Goal: Transaction & Acquisition: Purchase product/service

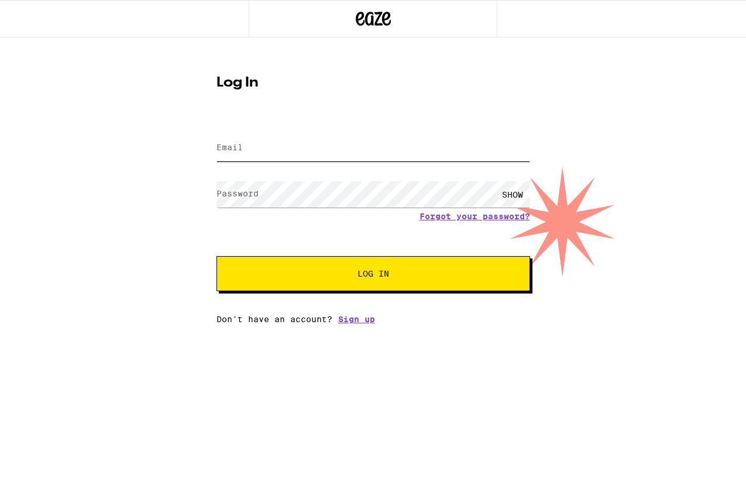
type input "enadel7@att.net"
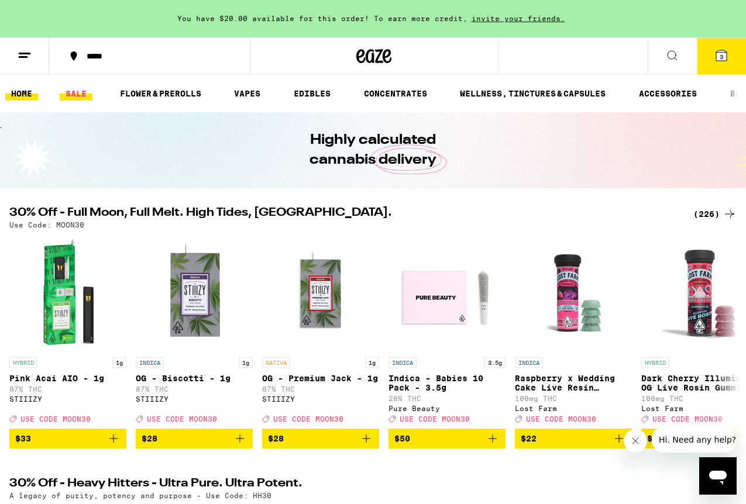
click at [68, 92] on link "SALE" at bounding box center [76, 94] width 33 height 14
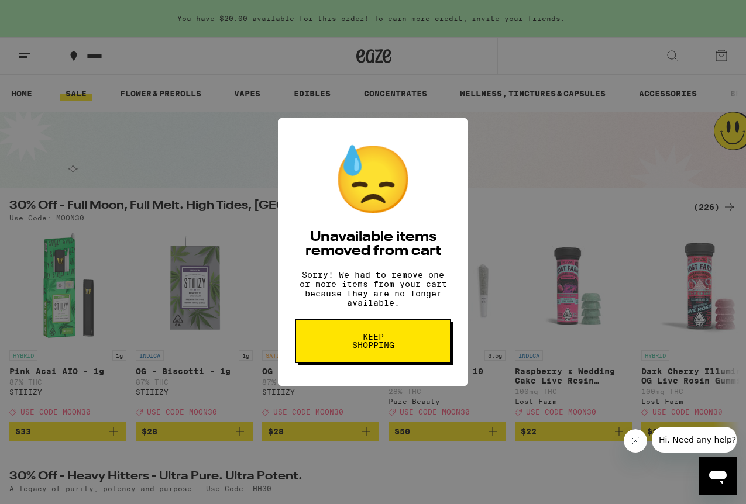
click at [394, 349] on span "Keep Shopping" at bounding box center [373, 341] width 60 height 16
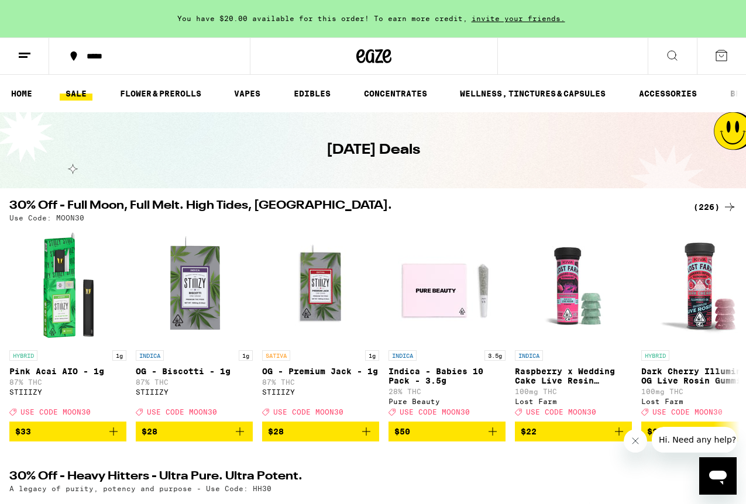
scroll to position [4, 0]
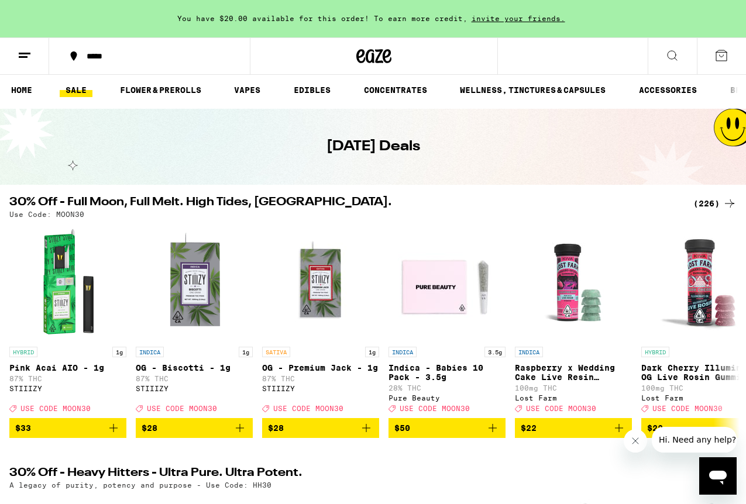
click at [80, 90] on link "SALE" at bounding box center [76, 90] width 33 height 14
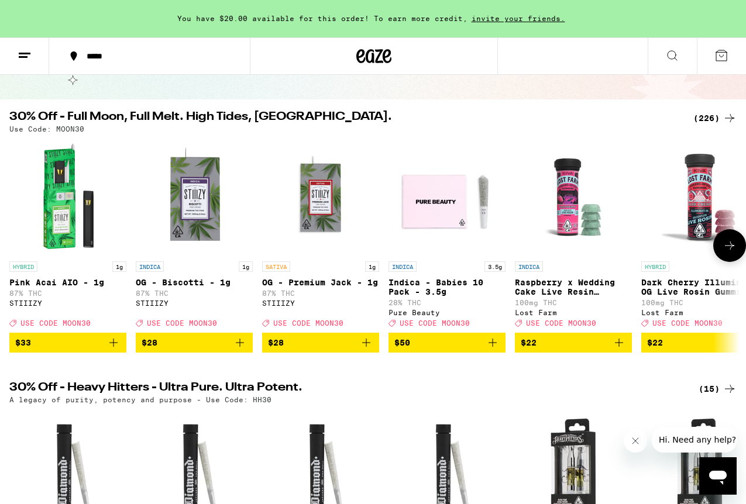
scroll to position [0, 0]
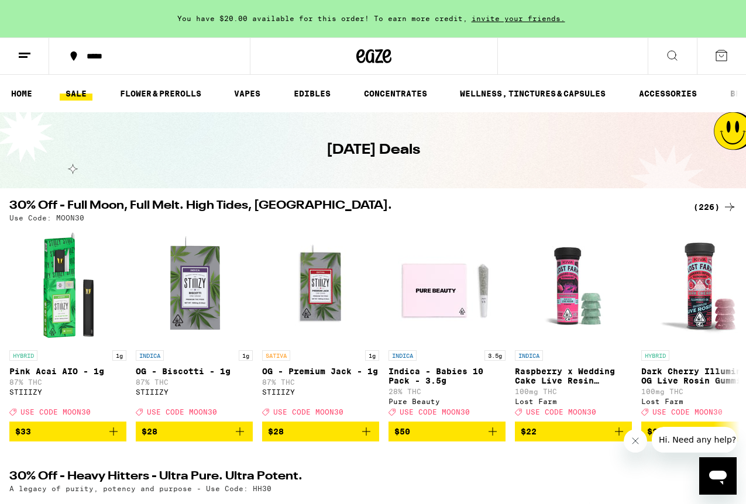
click at [71, 214] on p "Use Code: MOON30" at bounding box center [46, 218] width 75 height 8
copy p "MOON30"
click at [306, 93] on link "EDIBLES" at bounding box center [312, 94] width 49 height 14
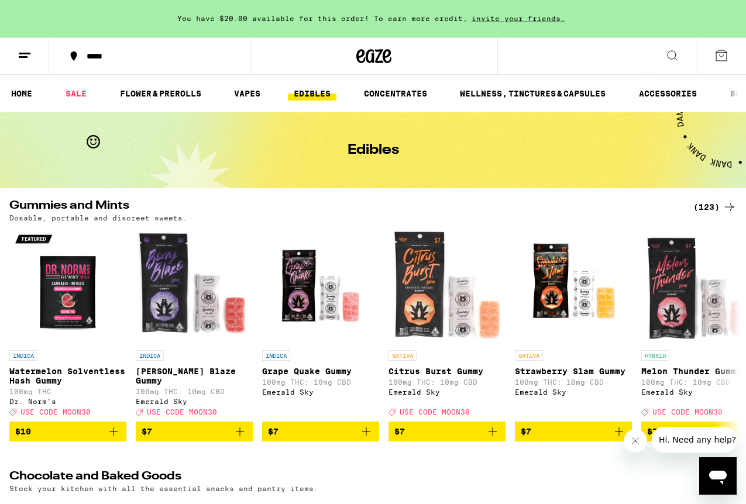
click at [704, 206] on div "(123)" at bounding box center [714, 207] width 43 height 14
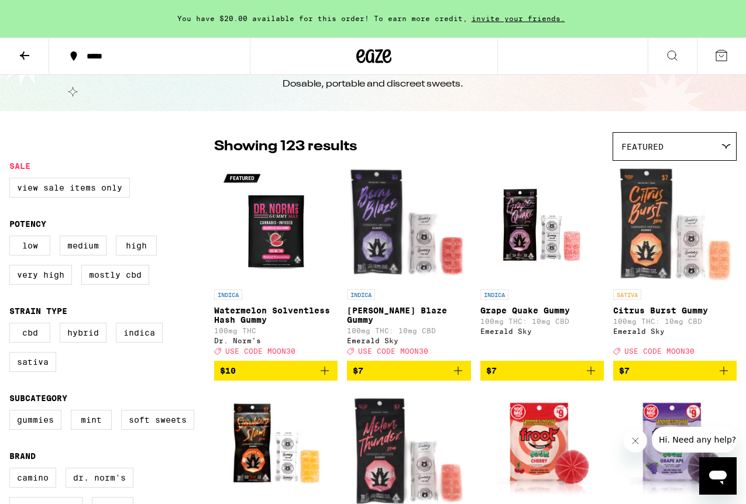
scroll to position [41, 0]
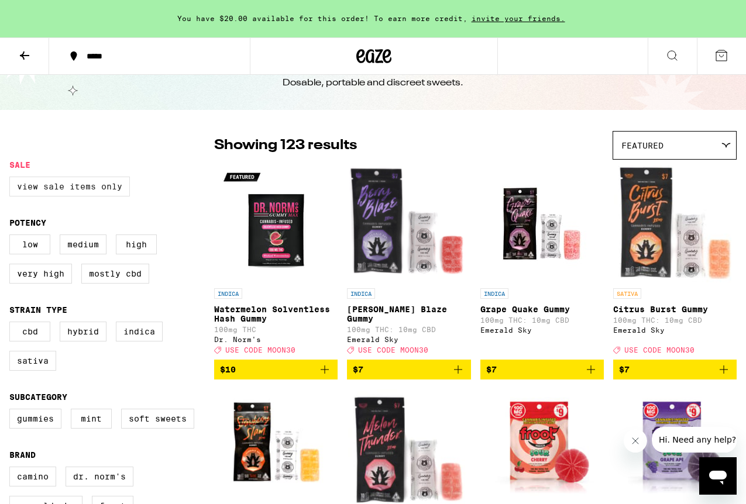
click at [66, 189] on label "View Sale Items Only" at bounding box center [69, 187] width 120 height 20
click at [12, 179] on input "View Sale Items Only" at bounding box center [12, 178] width 1 height 1
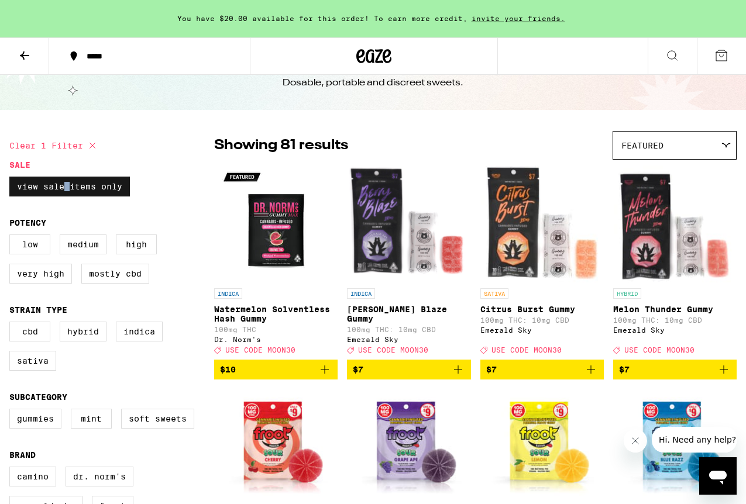
click at [66, 189] on label "View Sale Items Only" at bounding box center [69, 187] width 120 height 20
click at [12, 179] on input "View Sale Items Only" at bounding box center [12, 178] width 1 height 1
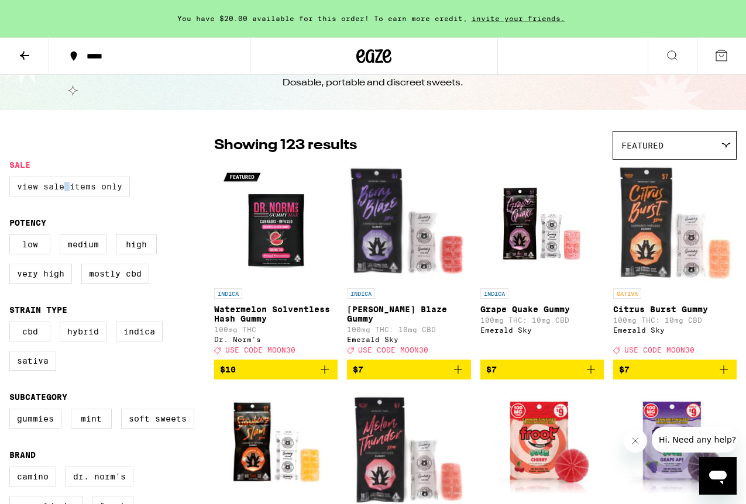
click at [66, 189] on label "View Sale Items Only" at bounding box center [69, 187] width 120 height 20
click at [12, 179] on input "View Sale Items Only" at bounding box center [12, 178] width 1 height 1
checkbox input "true"
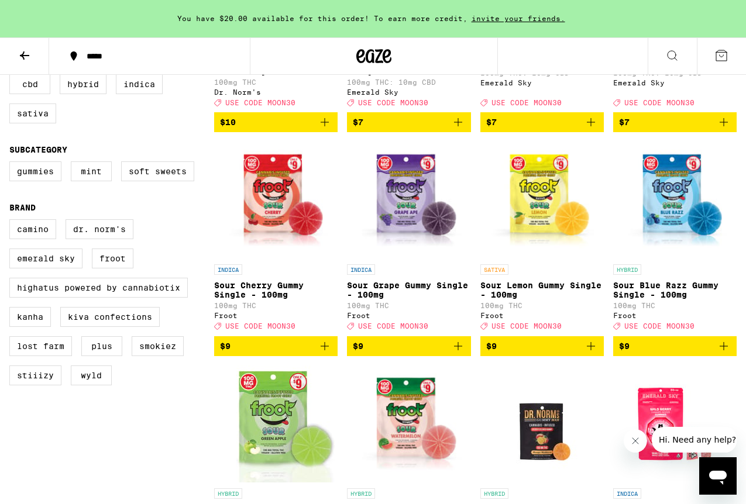
scroll to position [290, 0]
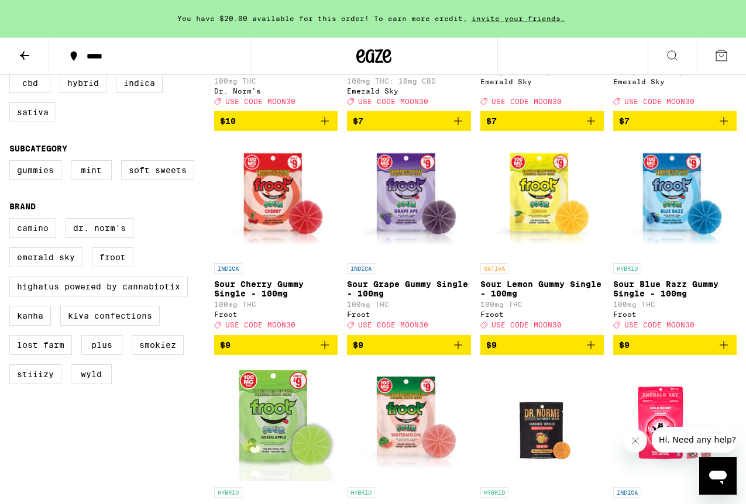
click at [28, 238] on label "Camino" at bounding box center [32, 228] width 47 height 20
click at [12, 221] on input "Camino" at bounding box center [12, 220] width 1 height 1
checkbox input "true"
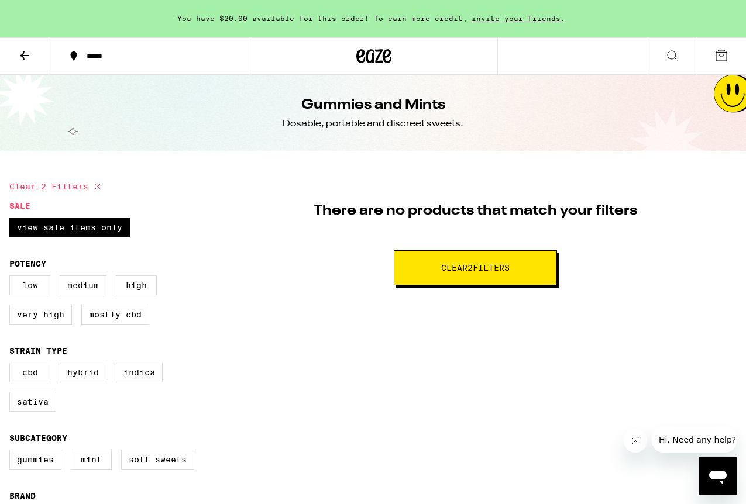
click at [469, 264] on span "Clear 2 filter s" at bounding box center [475, 268] width 68 height 8
checkbox input "false"
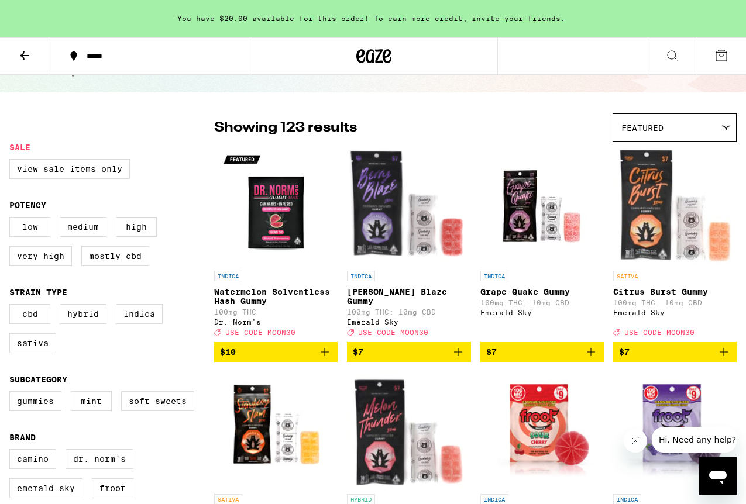
scroll to position [87, 0]
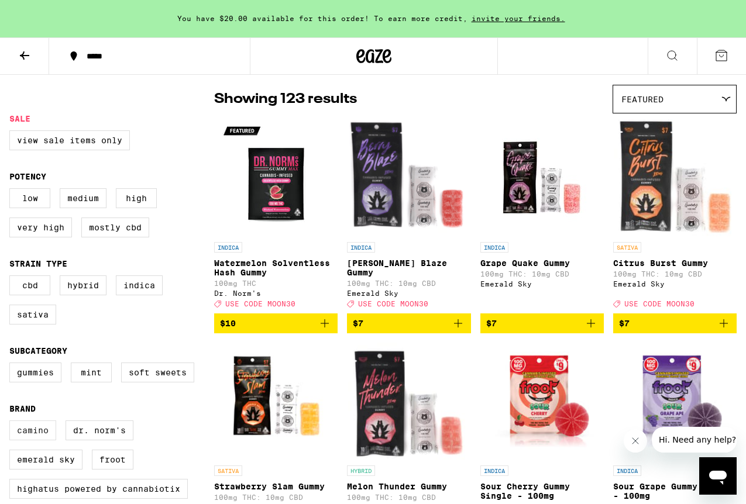
click at [30, 440] on label "Camino" at bounding box center [32, 431] width 47 height 20
click at [12, 423] on input "Camino" at bounding box center [12, 422] width 1 height 1
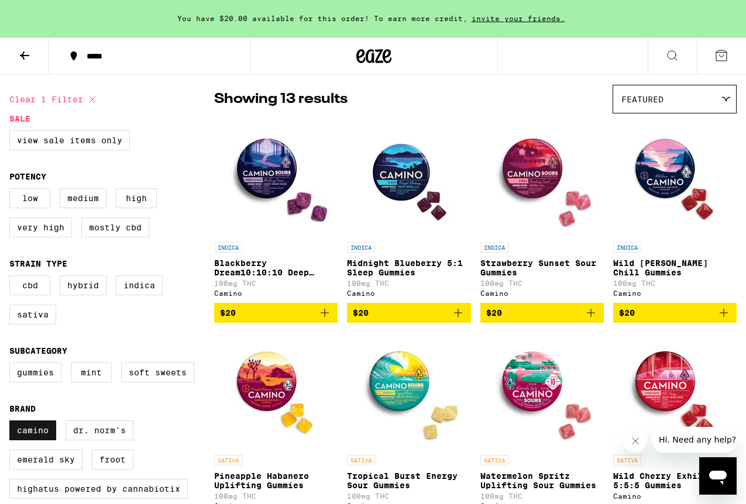
click at [39, 440] on label "Camino" at bounding box center [32, 431] width 47 height 20
click at [12, 423] on input "Camino" at bounding box center [12, 422] width 1 height 1
checkbox input "false"
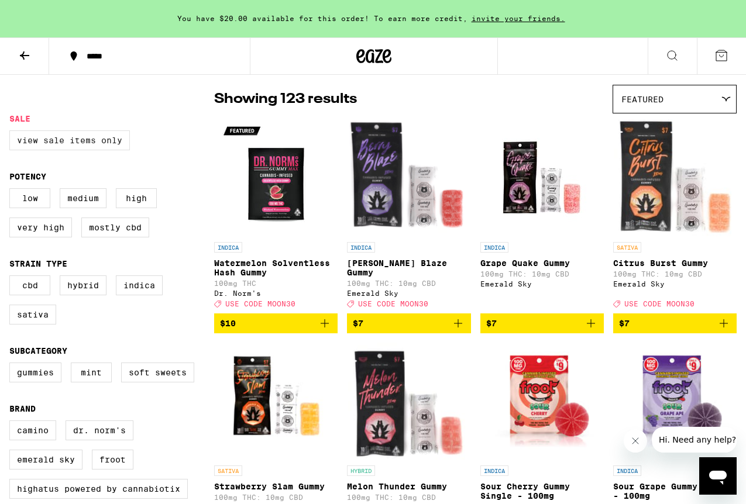
click at [75, 143] on label "View Sale Items Only" at bounding box center [69, 140] width 120 height 20
click at [12, 133] on input "View Sale Items Only" at bounding box center [12, 132] width 1 height 1
checkbox input "true"
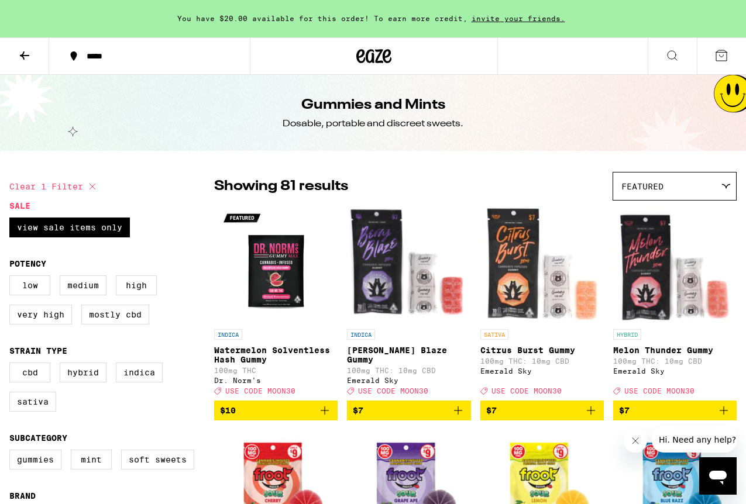
click at [679, 191] on div "Featured" at bounding box center [674, 186] width 123 height 27
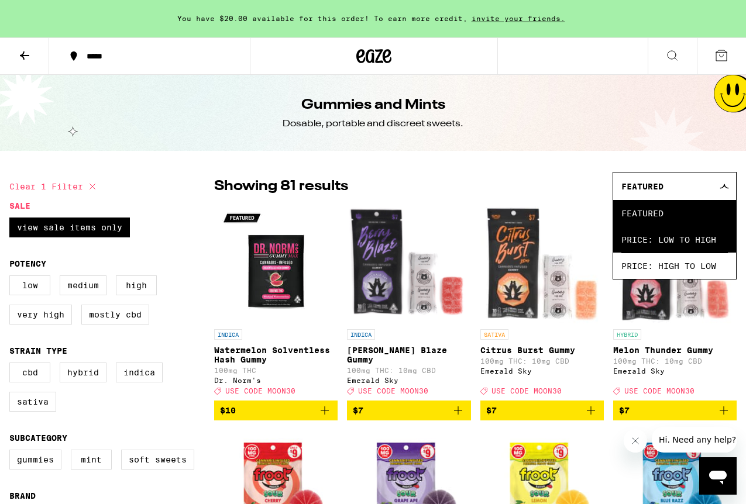
click at [674, 240] on span "Price: Low to High" at bounding box center [674, 239] width 106 height 26
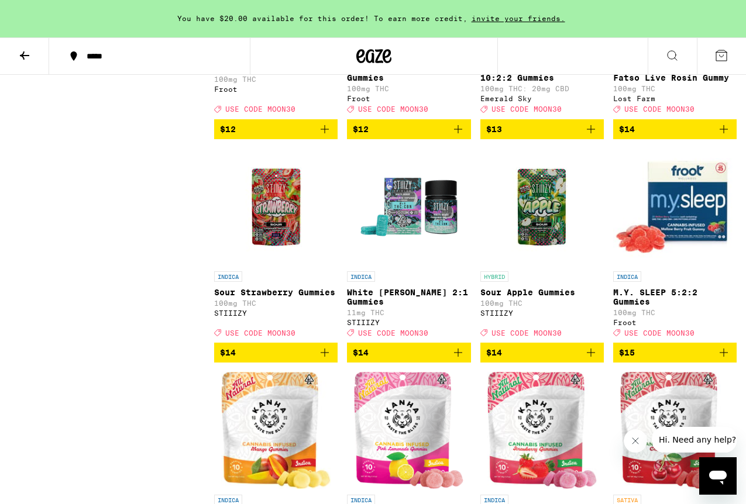
scroll to position [1400, 0]
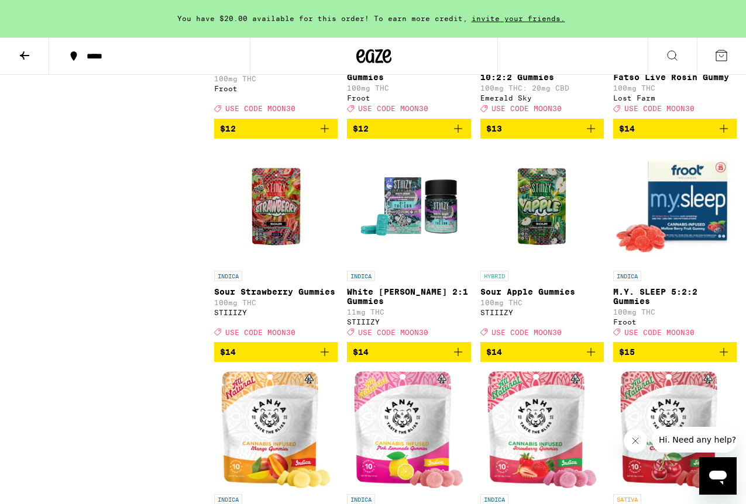
click at [686, 265] on img "Open page for M.Y. SLEEP 5:2:2 Gummies from Froot" at bounding box center [674, 206] width 123 height 117
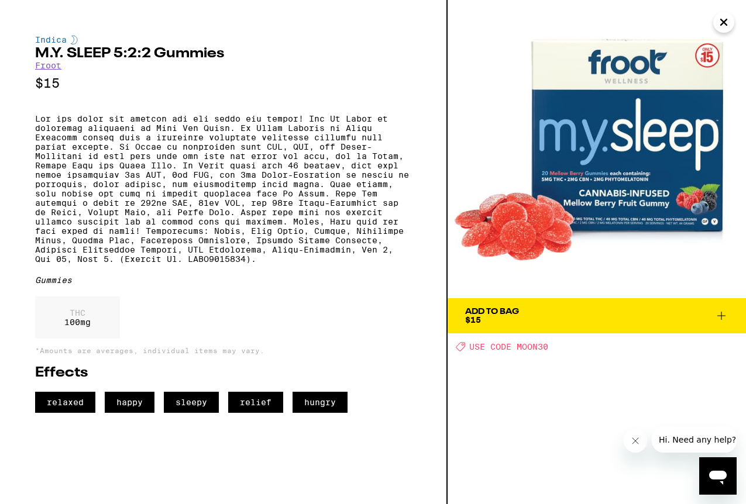
click at [725, 21] on icon "Close" at bounding box center [724, 22] width 6 height 6
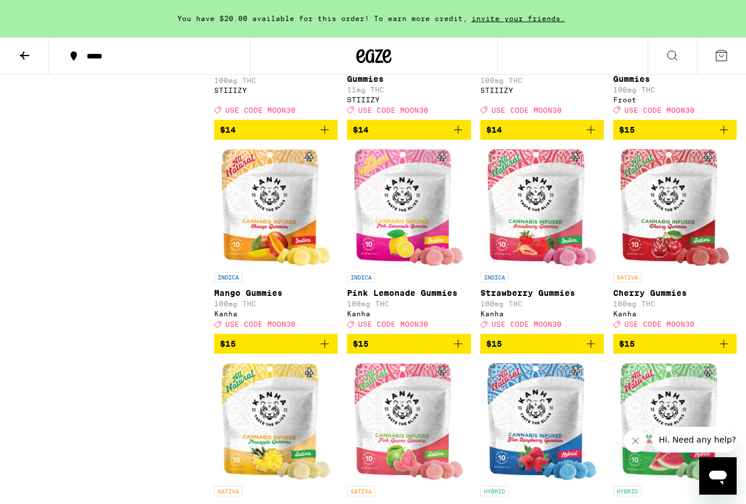
scroll to position [1623, 0]
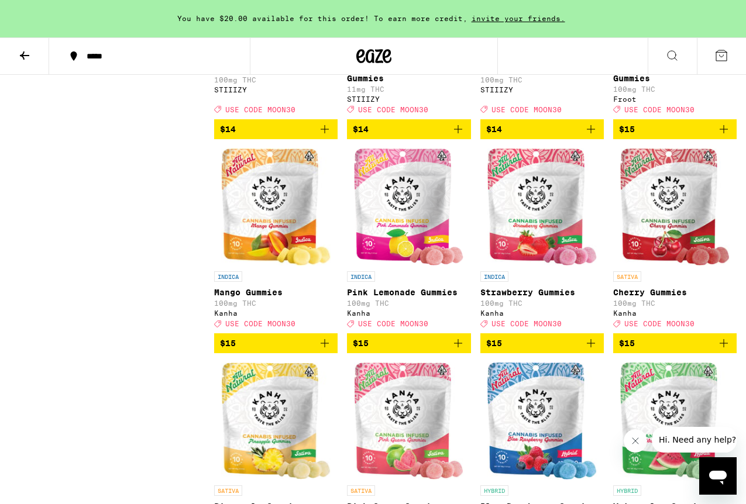
click at [253, 297] on p "Mango Gummies" at bounding box center [275, 292] width 123 height 9
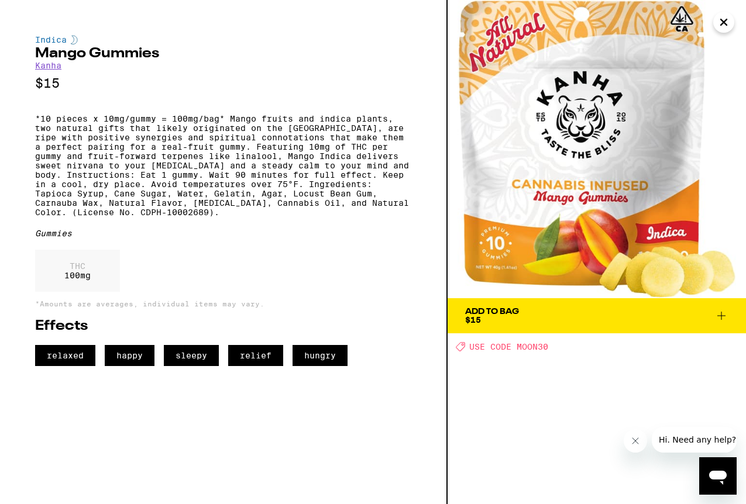
click at [724, 19] on icon "Close" at bounding box center [724, 22] width 14 height 18
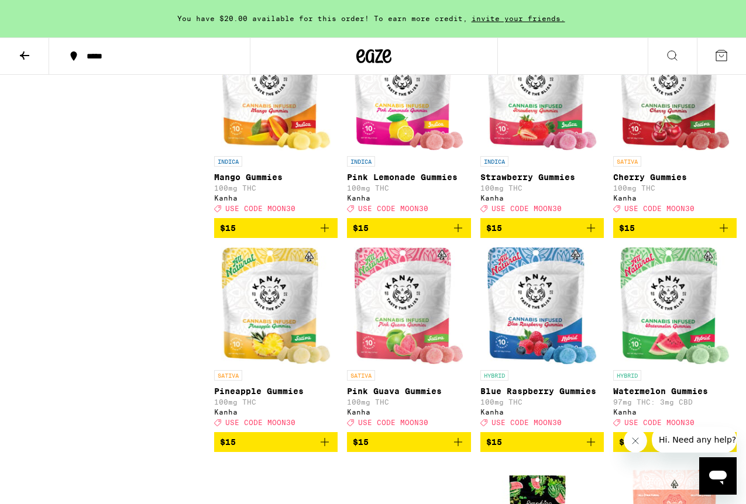
scroll to position [1740, 0]
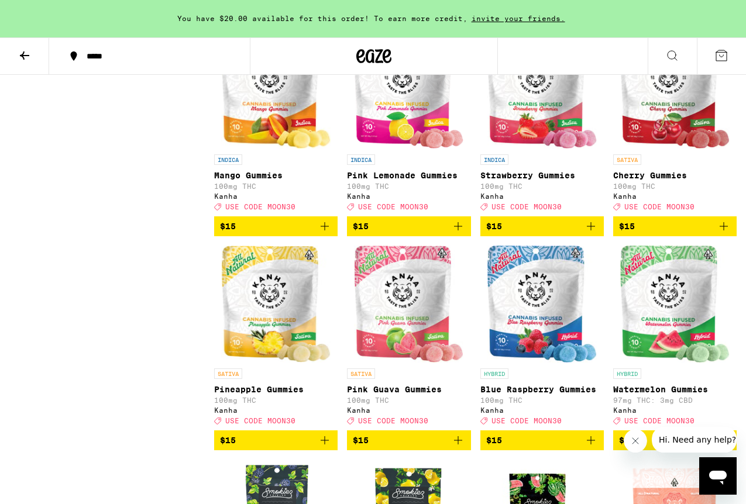
click at [544, 211] on span "USE CODE MOON30" at bounding box center [526, 207] width 70 height 8
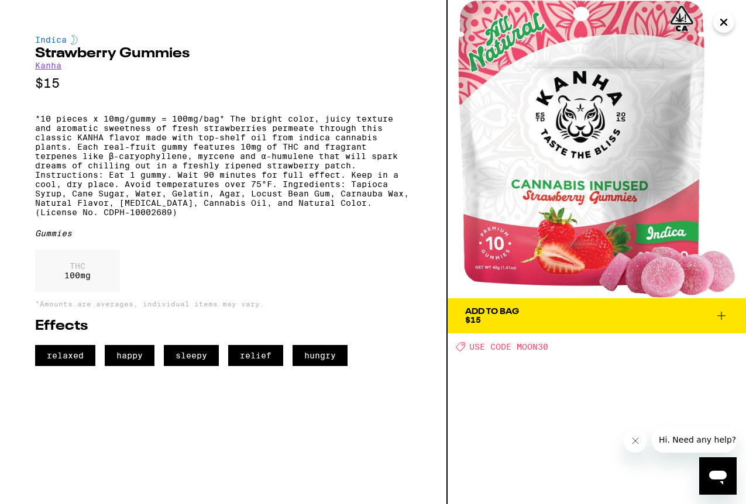
click at [538, 317] on span "Add To Bag $15" at bounding box center [596, 316] width 263 height 16
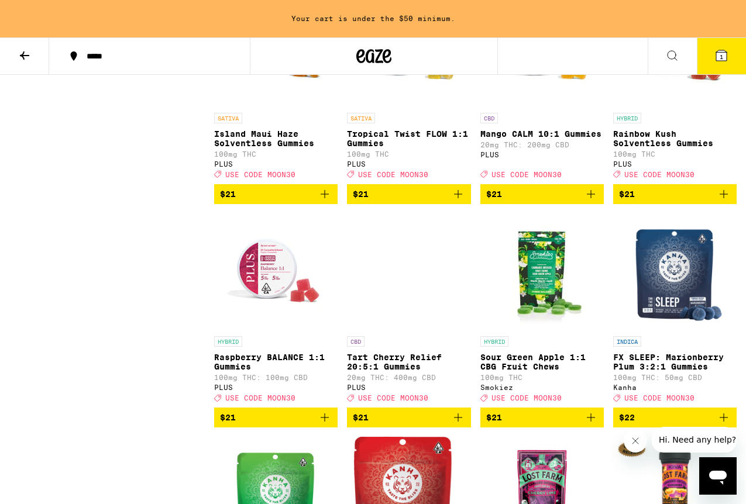
scroll to position [3292, 0]
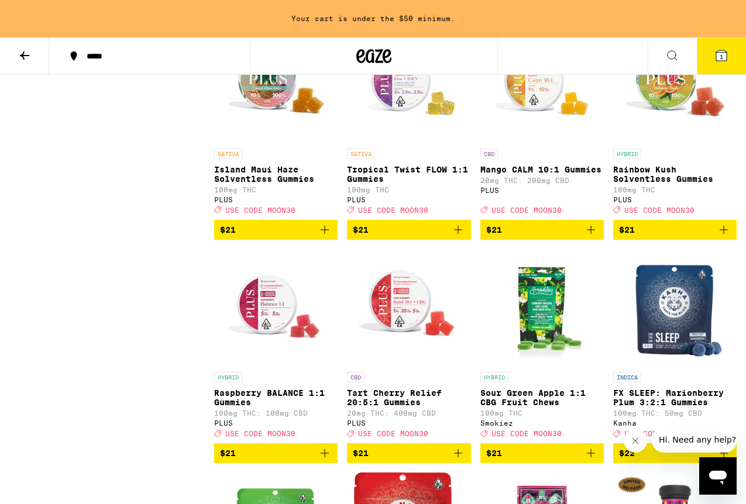
click at [659, 159] on div "HYBRID" at bounding box center [674, 154] width 123 height 11
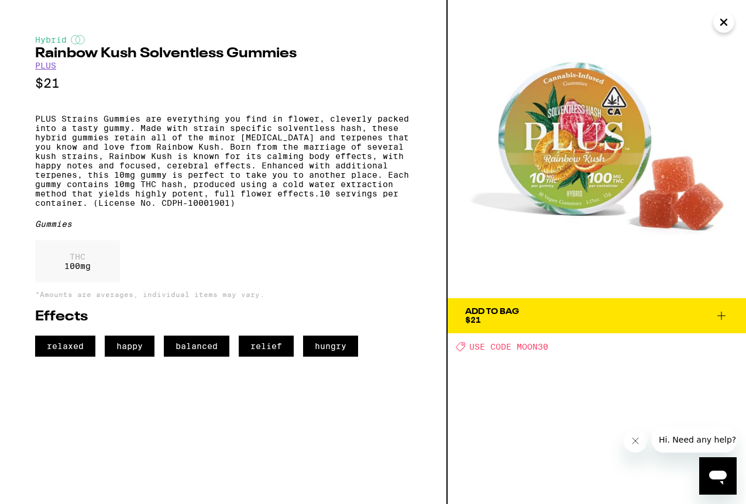
click at [218, 144] on p "PLUS Strains Gummies are everything you find in flower, cleverly packed into a …" at bounding box center [223, 161] width 376 height 94
click at [495, 312] on div "Add To Bag" at bounding box center [492, 312] width 54 height 8
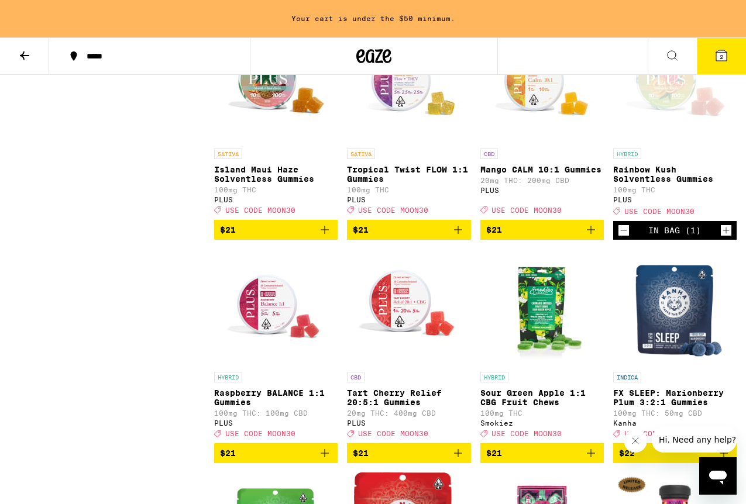
click at [722, 55] on span "2" at bounding box center [721, 56] width 4 height 7
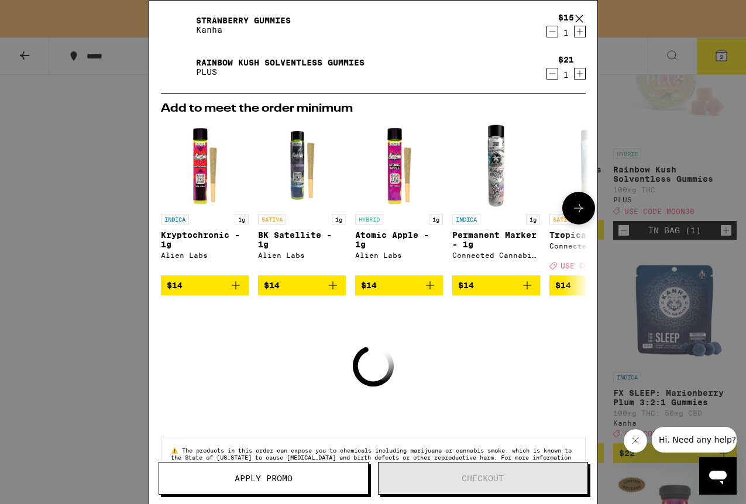
scroll to position [108, 0]
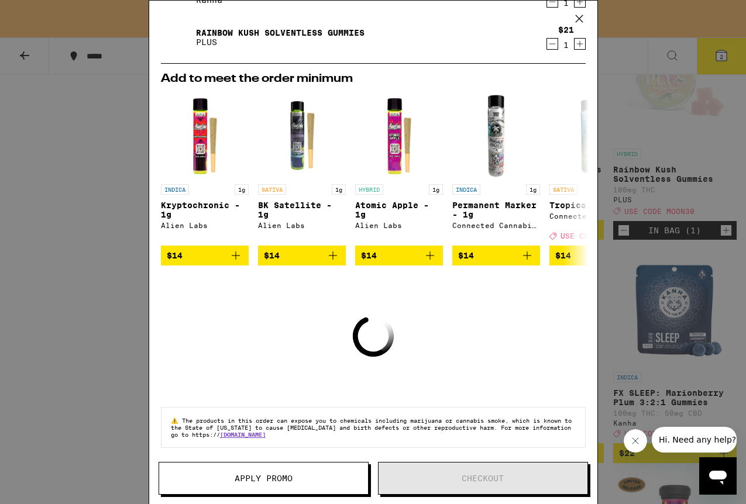
click at [263, 471] on button "Apply Promo" at bounding box center [264, 478] width 210 height 33
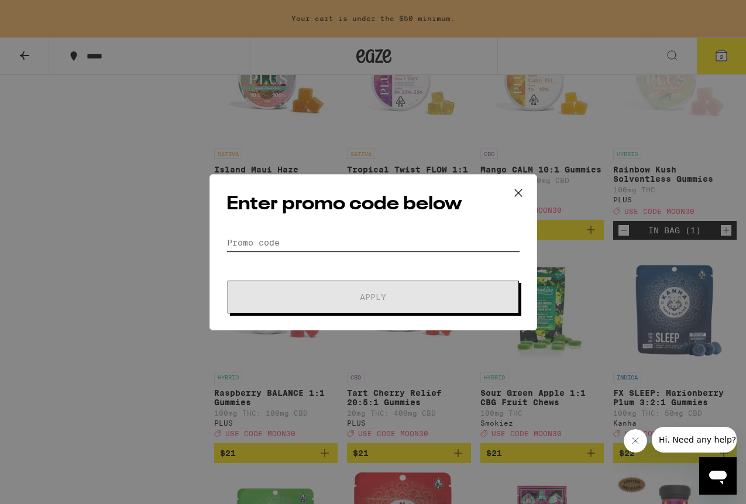
click at [313, 241] on input "Promo Code" at bounding box center [373, 243] width 294 height 18
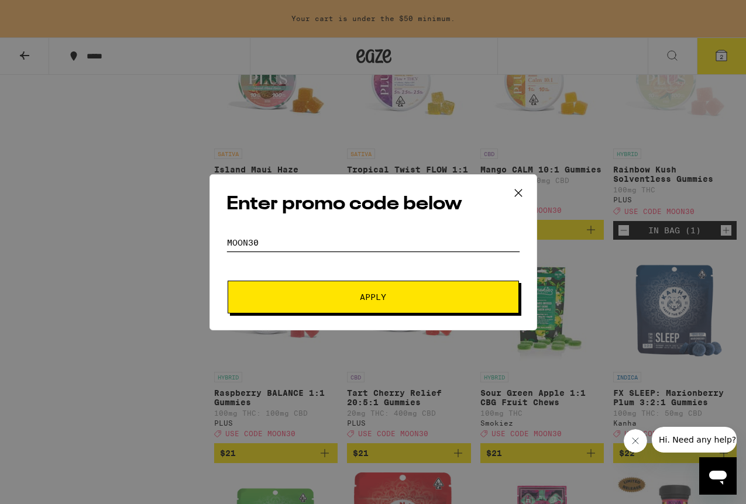
type input "Moon30"
click at [416, 288] on button "Apply" at bounding box center [373, 297] width 291 height 33
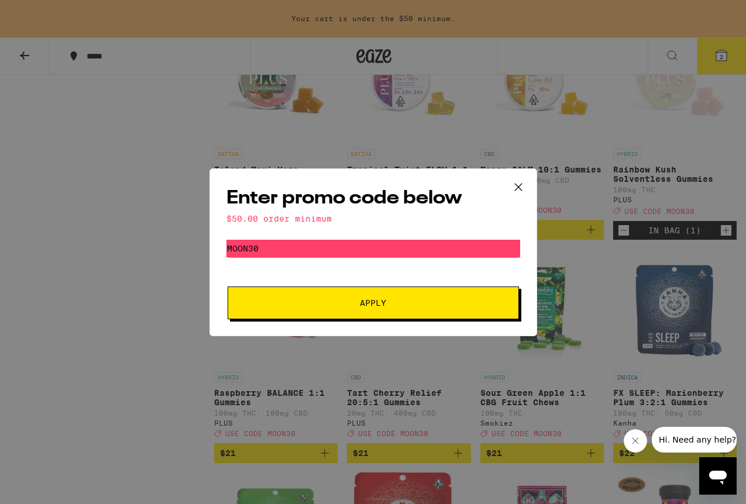
click at [391, 308] on button "Apply" at bounding box center [373, 303] width 291 height 33
click at [522, 184] on icon at bounding box center [518, 187] width 18 height 18
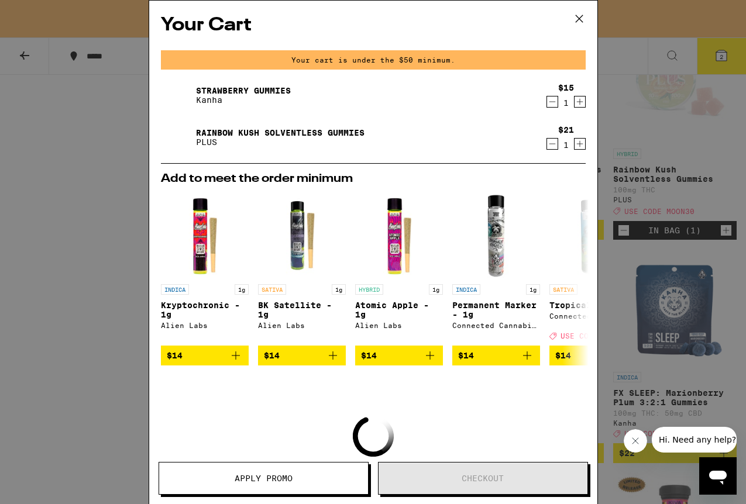
click at [576, 16] on icon at bounding box center [578, 18] width 7 height 7
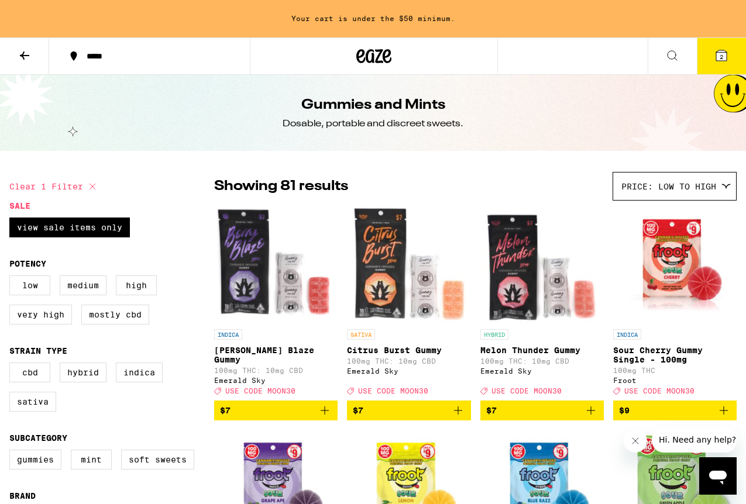
click at [27, 47] on button at bounding box center [24, 56] width 49 height 37
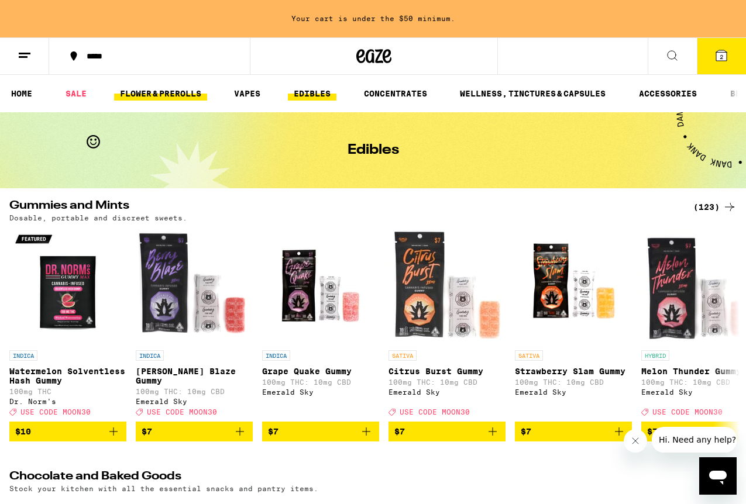
click at [188, 92] on link "FLOWER & PREROLLS" at bounding box center [160, 94] width 93 height 14
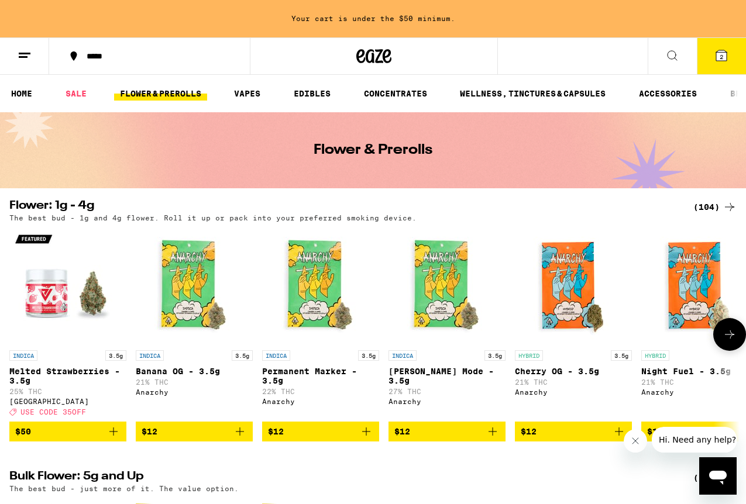
scroll to position [0, 18]
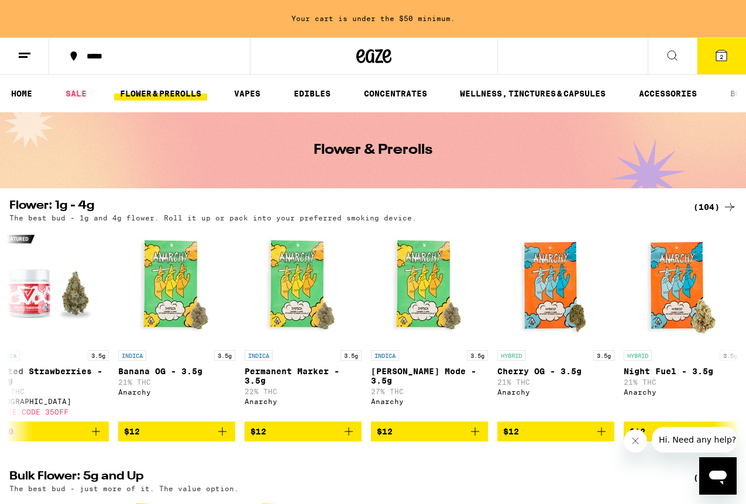
click at [712, 202] on div "(104)" at bounding box center [714, 207] width 43 height 14
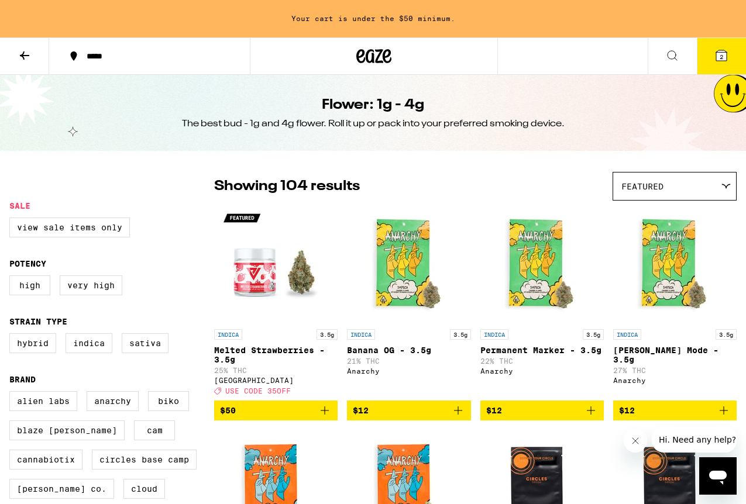
click at [686, 182] on div "Featured" at bounding box center [674, 186] width 123 height 27
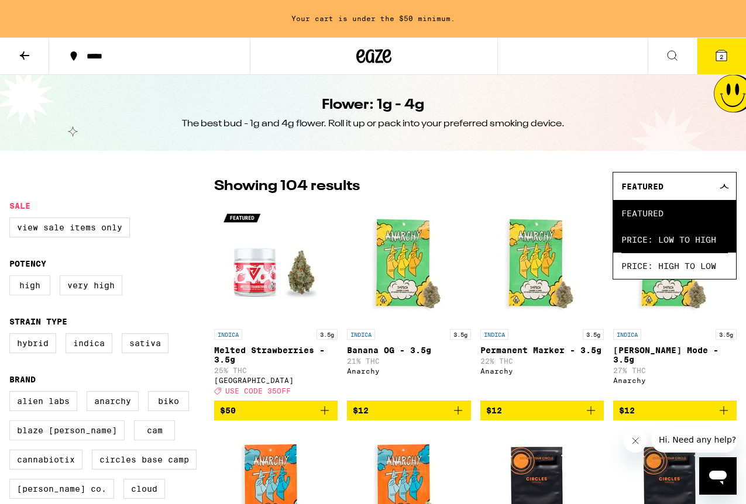
click at [679, 246] on span "Price: Low to High" at bounding box center [674, 239] width 106 height 26
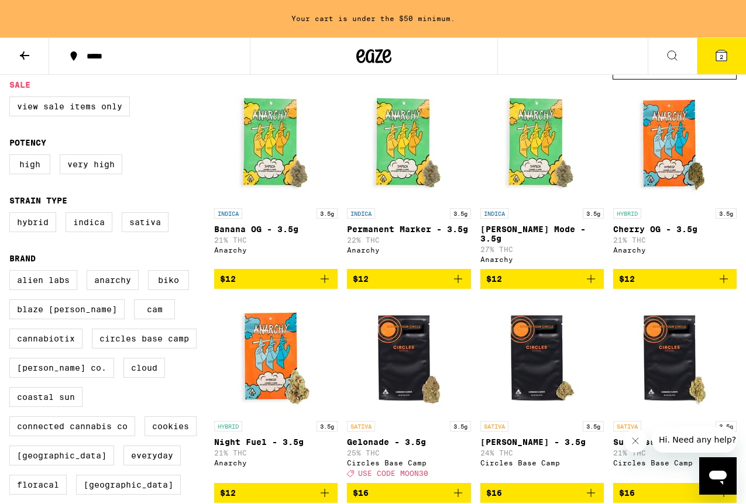
scroll to position [137, 0]
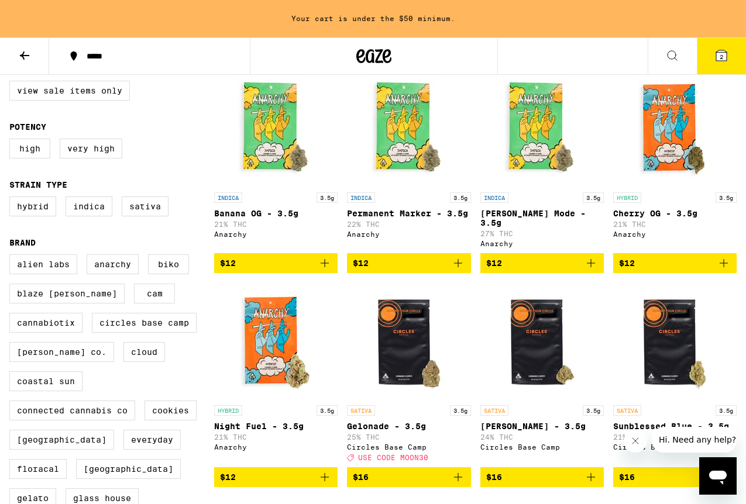
click at [688, 256] on span "$12" at bounding box center [675, 263] width 112 height 14
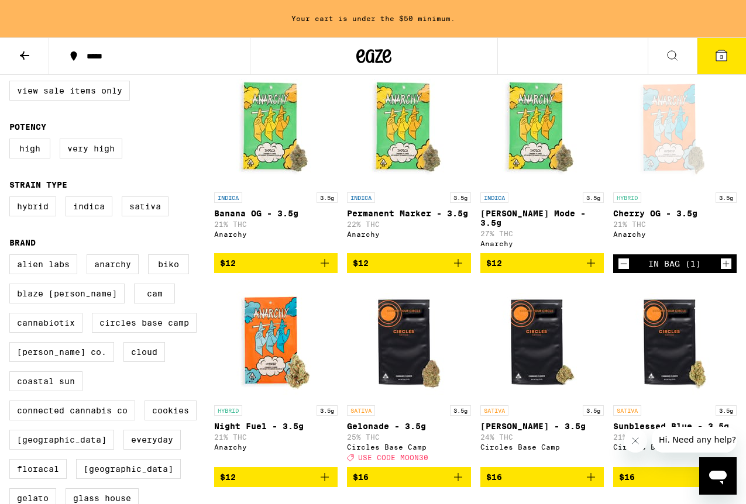
click at [721, 57] on span "3" at bounding box center [721, 56] width 4 height 7
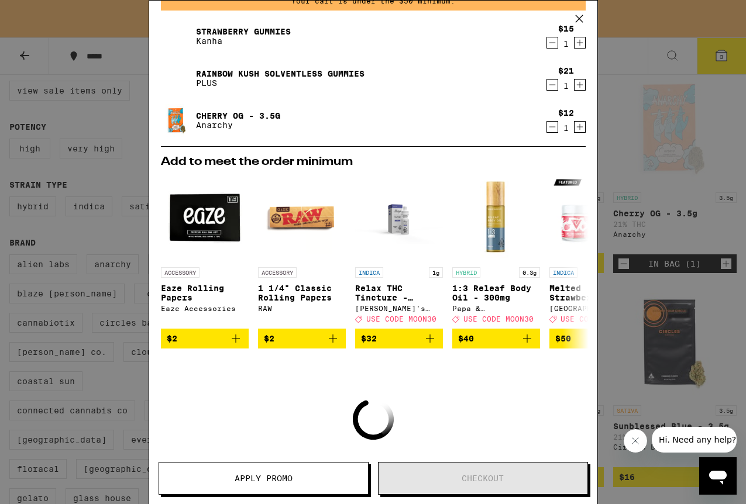
scroll to position [1, 0]
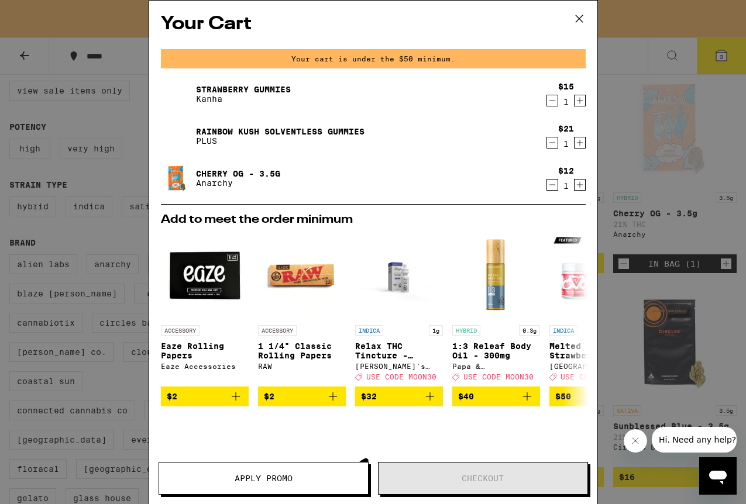
click at [572, 18] on icon at bounding box center [579, 19] width 18 height 18
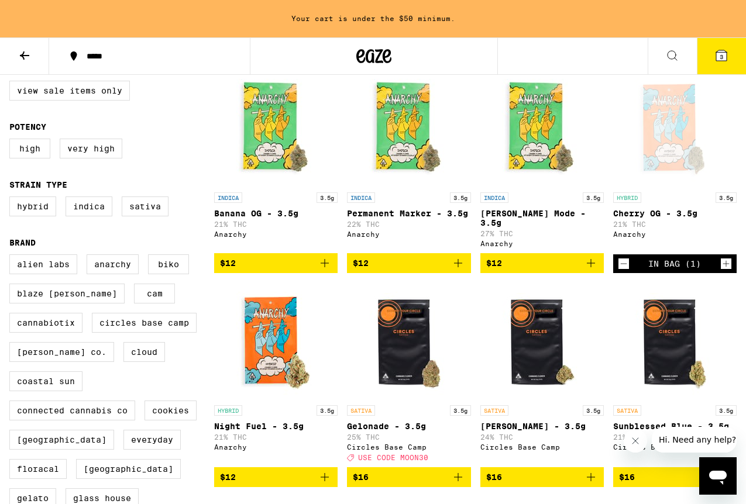
click at [32, 61] on button at bounding box center [24, 56] width 49 height 37
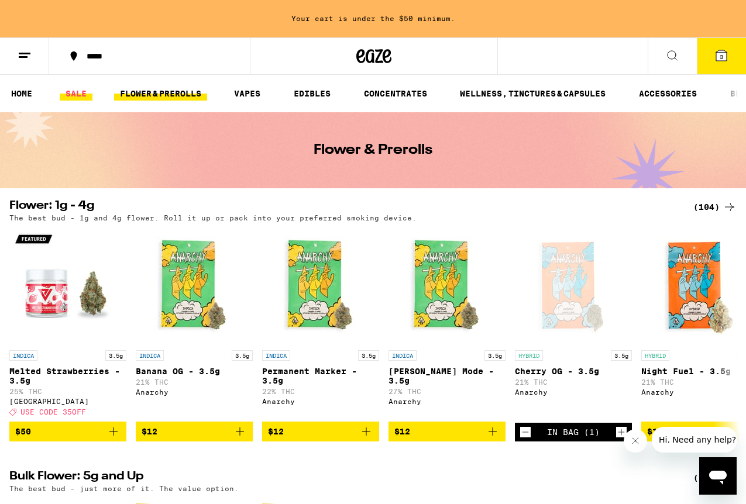
click at [84, 92] on link "SALE" at bounding box center [76, 94] width 33 height 14
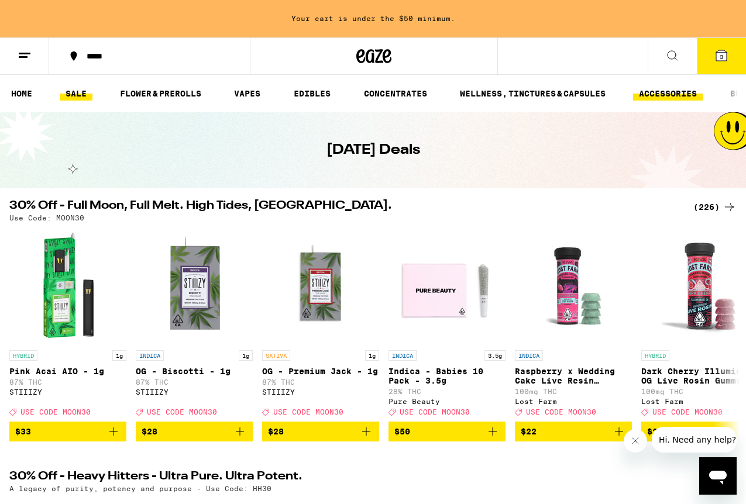
click at [678, 92] on link "ACCESSORIES" at bounding box center [668, 94] width 70 height 14
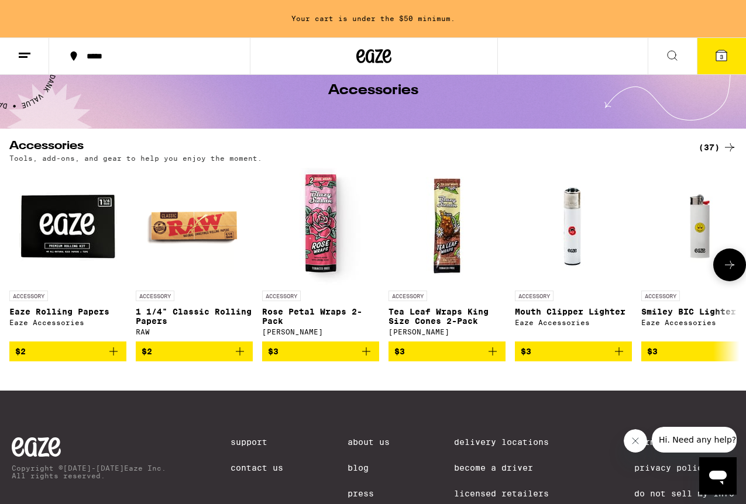
scroll to position [61, 0]
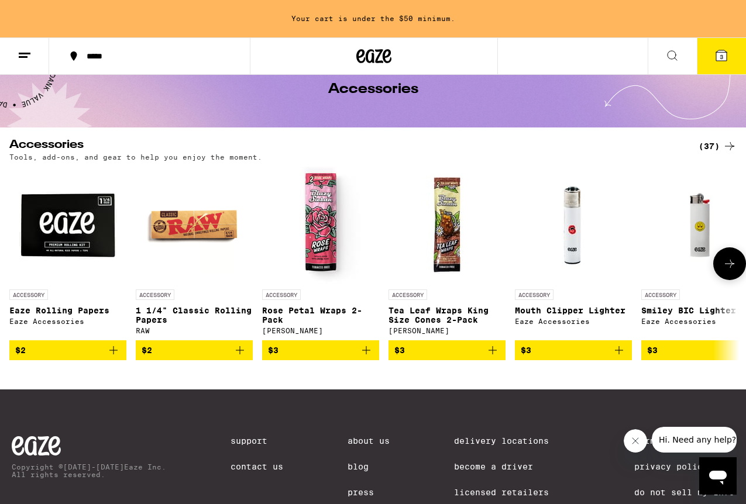
drag, startPoint x: 625, startPoint y: 354, endPoint x: 616, endPoint y: 282, distance: 73.0
click at [616, 282] on div "ACCESSORY Mouth Clipper Lighter Eaze Accessories $3" at bounding box center [573, 264] width 117 height 194
click at [619, 353] on icon "Add to bag" at bounding box center [619, 350] width 14 height 14
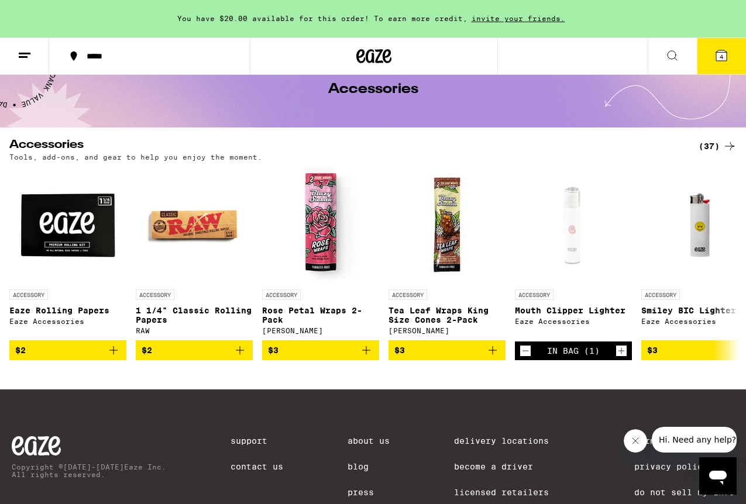
click at [719, 60] on span "4" at bounding box center [721, 56] width 4 height 7
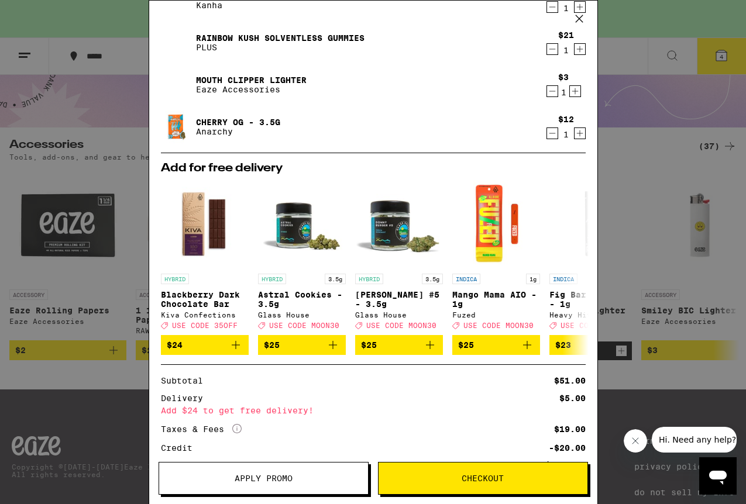
scroll to position [97, 0]
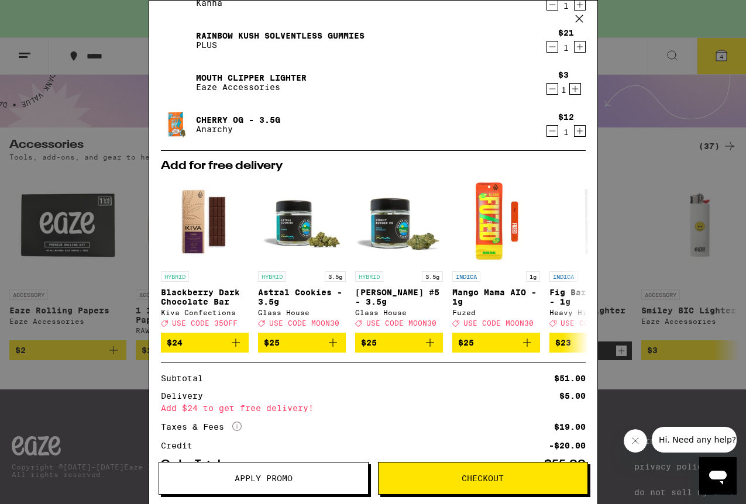
click at [275, 481] on span "Apply Promo" at bounding box center [264, 478] width 58 height 8
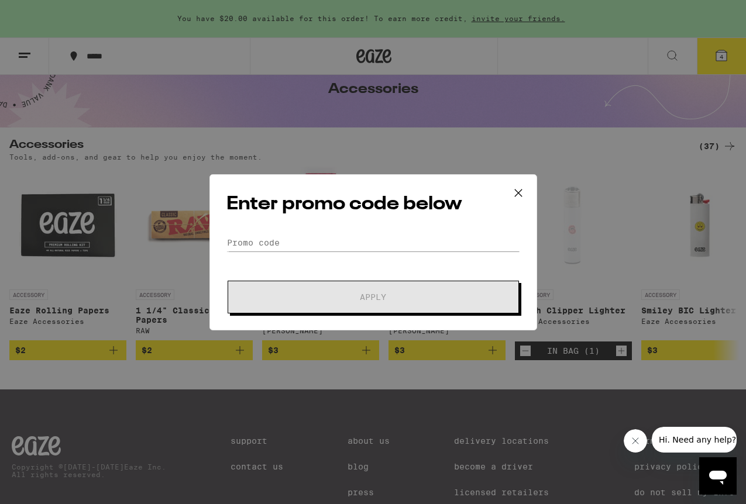
scroll to position [143, 0]
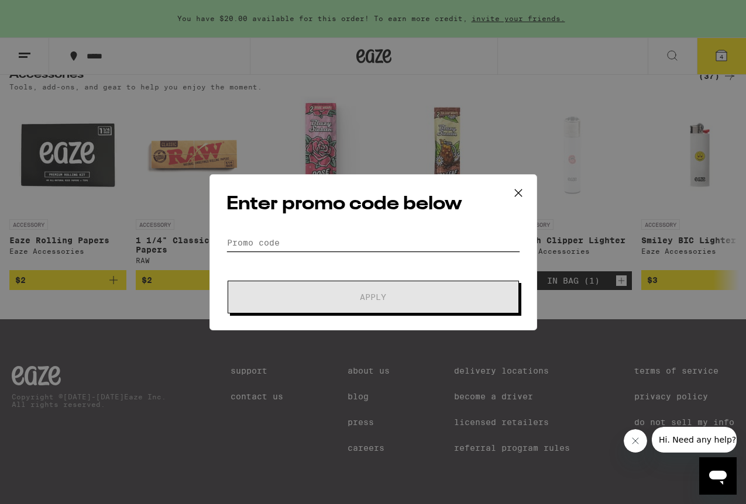
click at [291, 244] on input "Promo Code" at bounding box center [373, 243] width 294 height 18
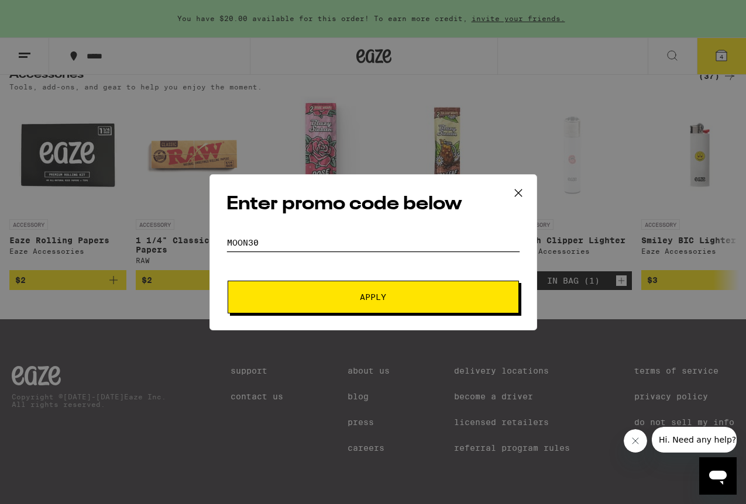
type input "moon30"
click at [418, 295] on span "Apply" at bounding box center [373, 297] width 211 height 8
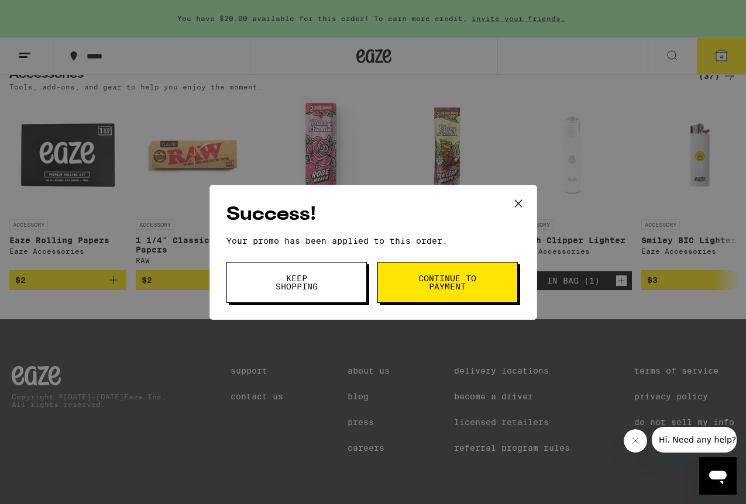
click at [442, 274] on span "Continue to payment" at bounding box center [448, 282] width 60 height 16
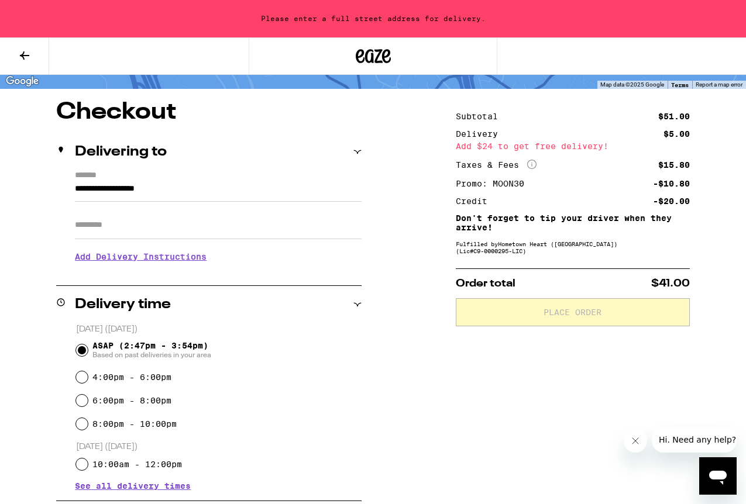
scroll to position [101, 0]
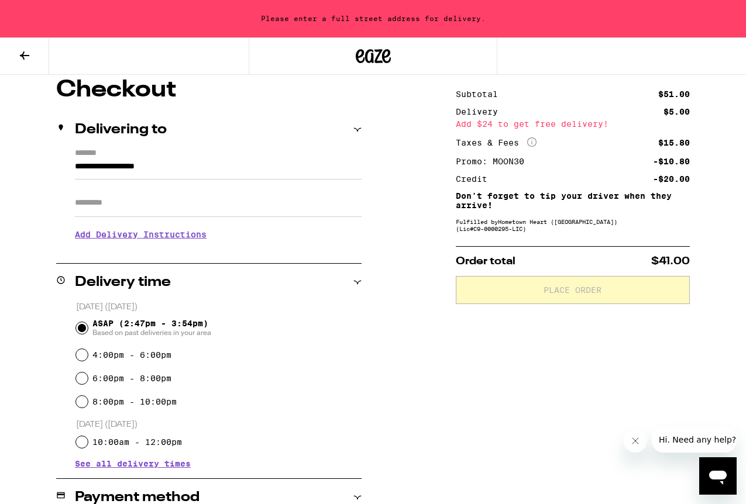
click at [120, 167] on input "**********" at bounding box center [218, 170] width 287 height 20
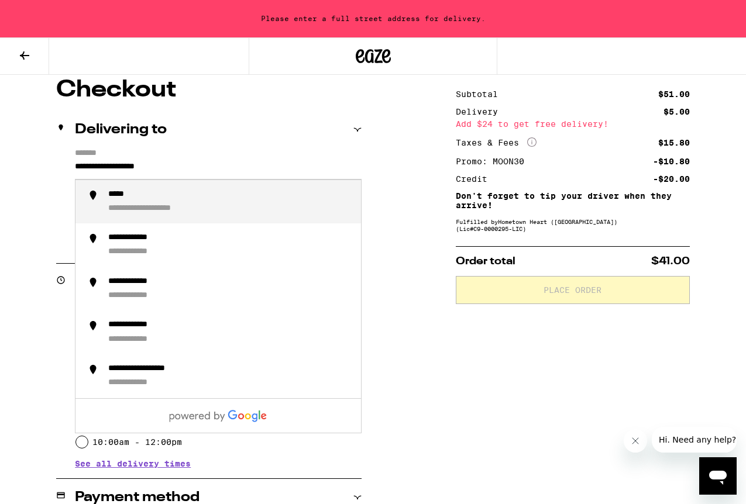
click at [120, 167] on input "**********" at bounding box center [218, 170] width 287 height 20
click at [237, 190] on li "**********" at bounding box center [217, 202] width 285 height 44
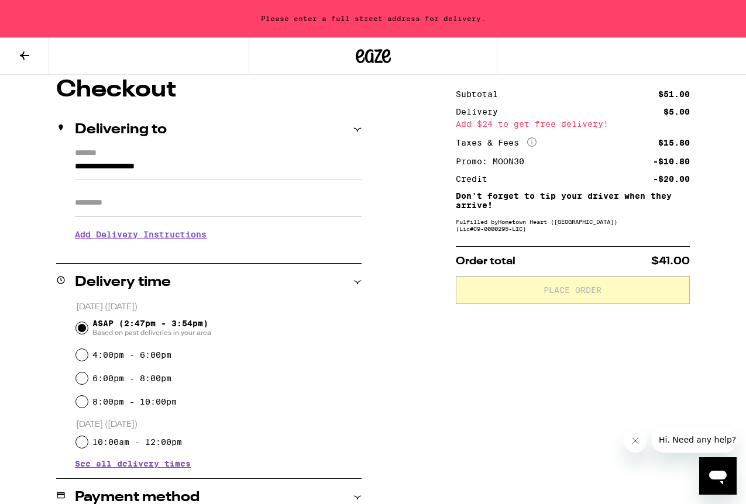
click at [205, 216] on input "Apt/Suite" at bounding box center [218, 203] width 287 height 28
click at [164, 164] on input "**********" at bounding box center [218, 170] width 287 height 20
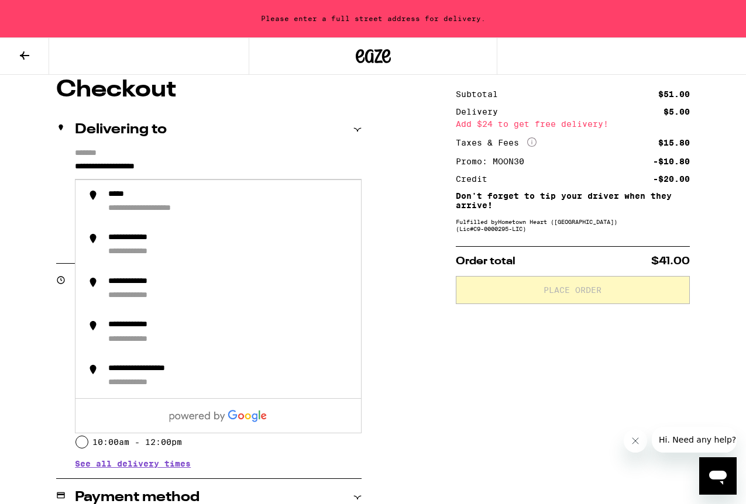
click at [410, 354] on div "**********" at bounding box center [373, 450] width 746 height 744
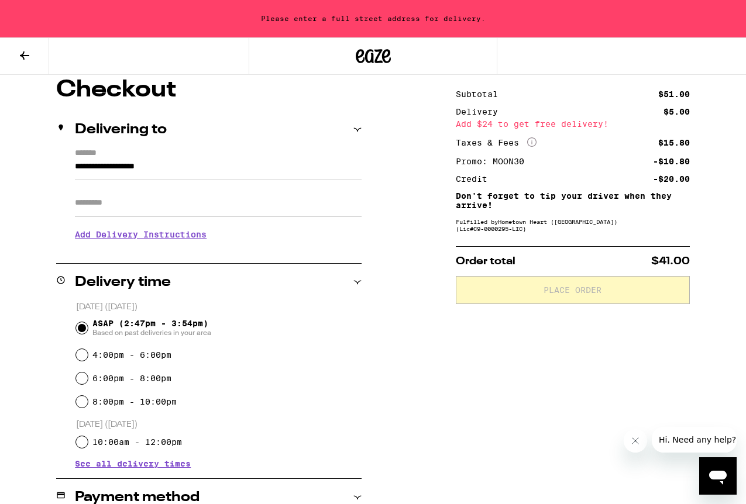
click at [167, 162] on input "**********" at bounding box center [218, 170] width 287 height 20
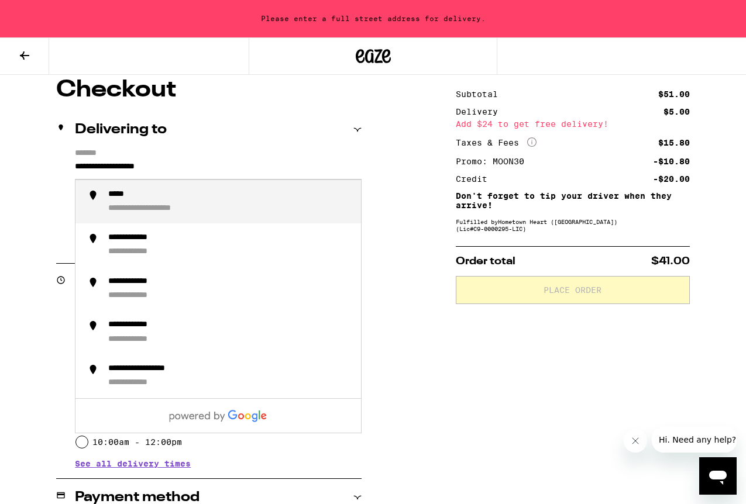
click at [167, 160] on input "**********" at bounding box center [218, 170] width 287 height 20
click at [196, 204] on div "**********" at bounding box center [229, 202] width 243 height 25
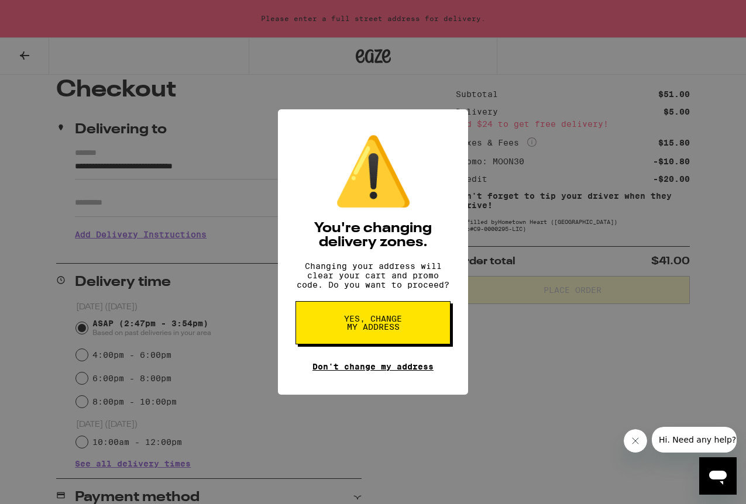
click at [366, 371] on link "Don't change my address" at bounding box center [372, 366] width 121 height 9
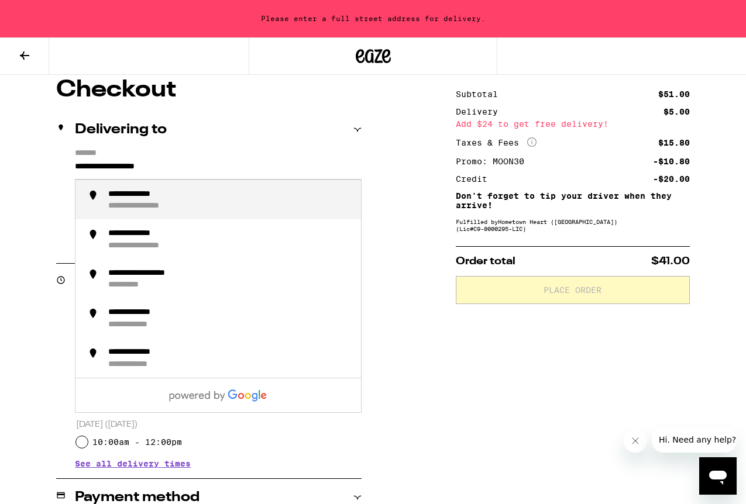
click at [151, 170] on input "**********" at bounding box center [218, 170] width 287 height 20
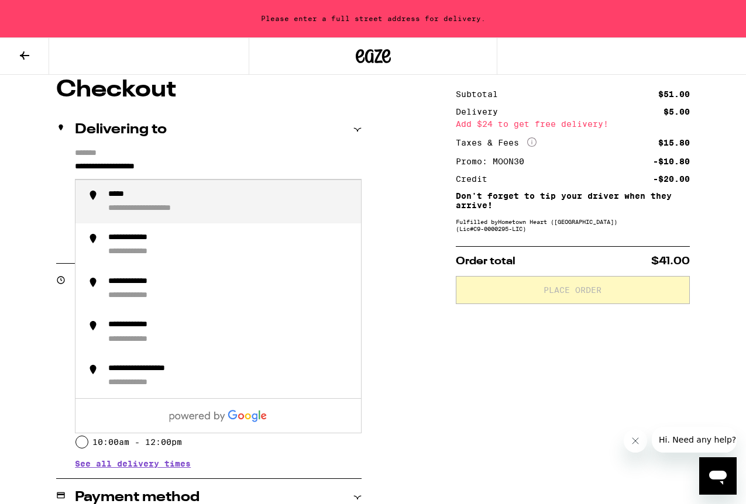
click at [151, 170] on input "**********" at bounding box center [218, 170] width 287 height 20
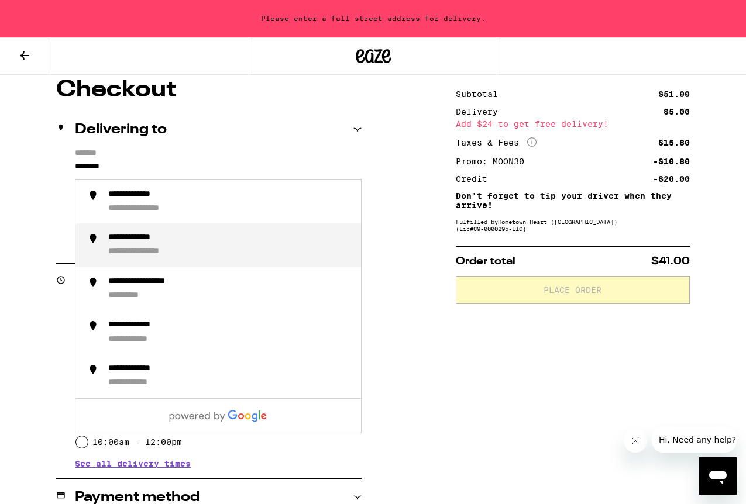
click at [179, 242] on div "**********" at bounding box center [145, 238] width 74 height 11
type input "**********"
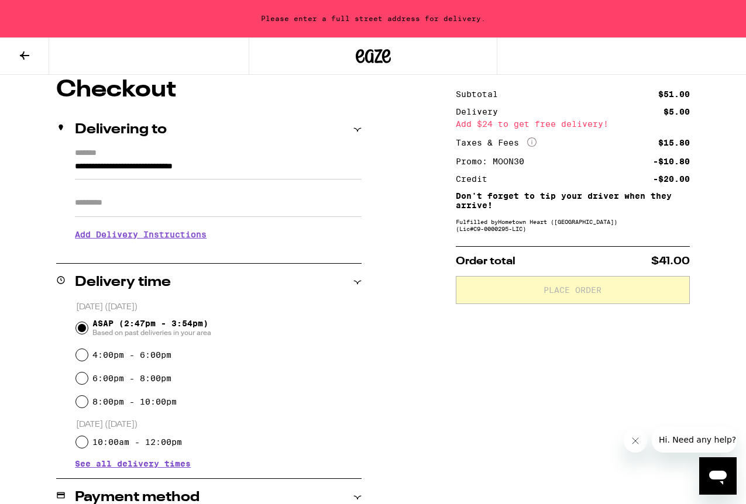
click at [171, 212] on input "Apt/Suite" at bounding box center [218, 203] width 287 height 28
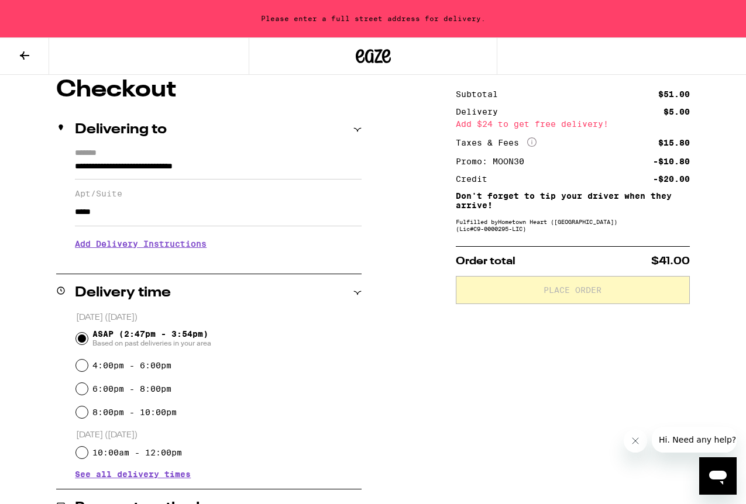
type input "*****"
click at [477, 412] on div "Subtotal $51.00 Delivery $5.00 Add $24 to get free delivery! Taxes & Fees More …" at bounding box center [573, 455] width 234 height 755
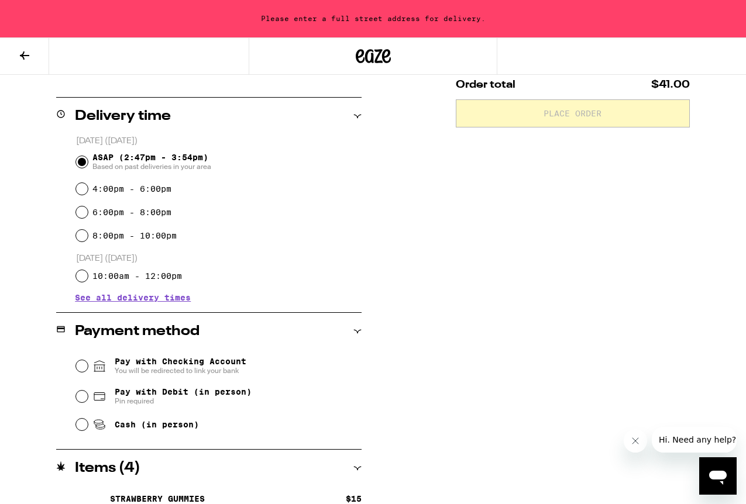
scroll to position [280, 0]
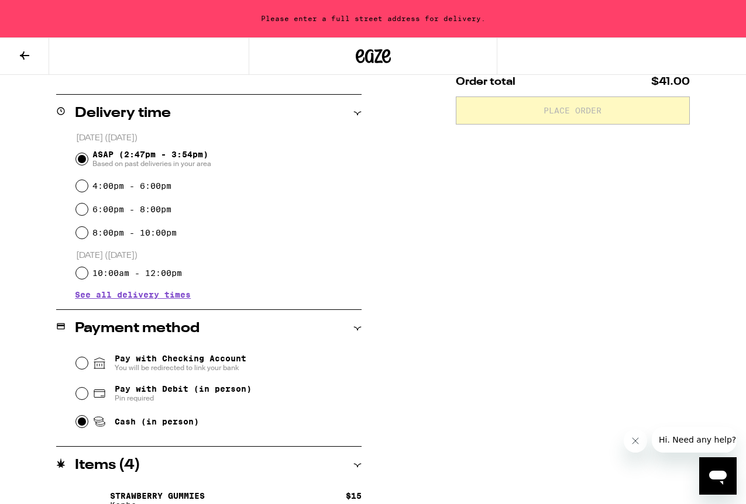
click at [81, 425] on input "Cash (in person)" at bounding box center [82, 422] width 12 height 12
radio input "true"
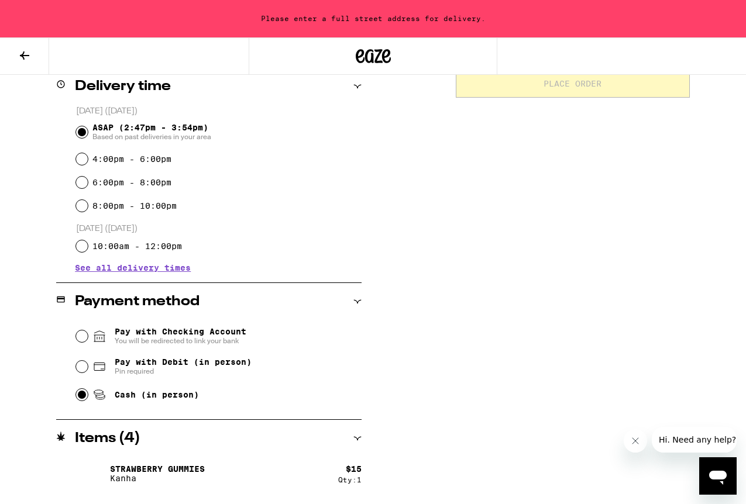
scroll to position [317, 0]
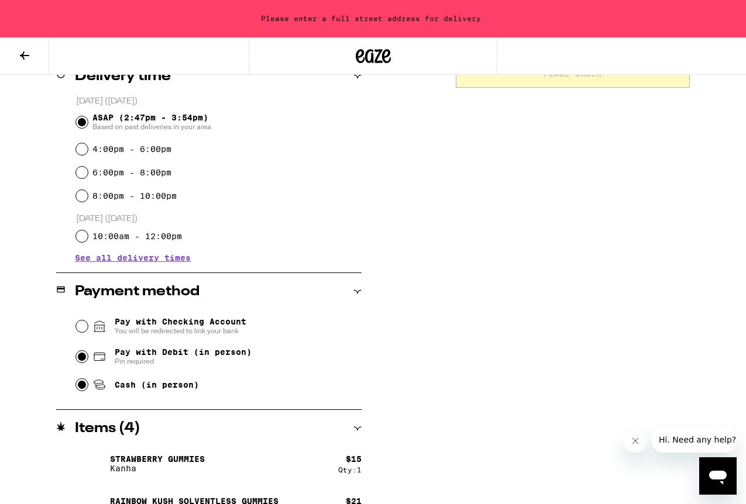
click at [84, 359] on input "Pay with Debit (in person) Pin required" at bounding box center [82, 357] width 12 height 12
radio input "true"
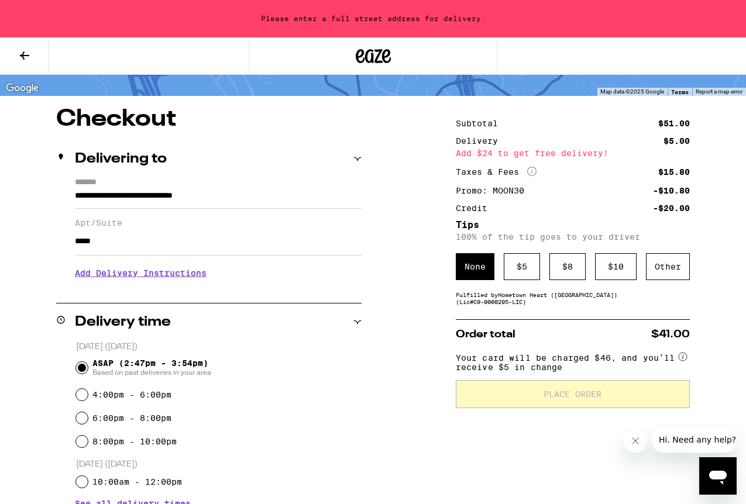
scroll to position [78, 0]
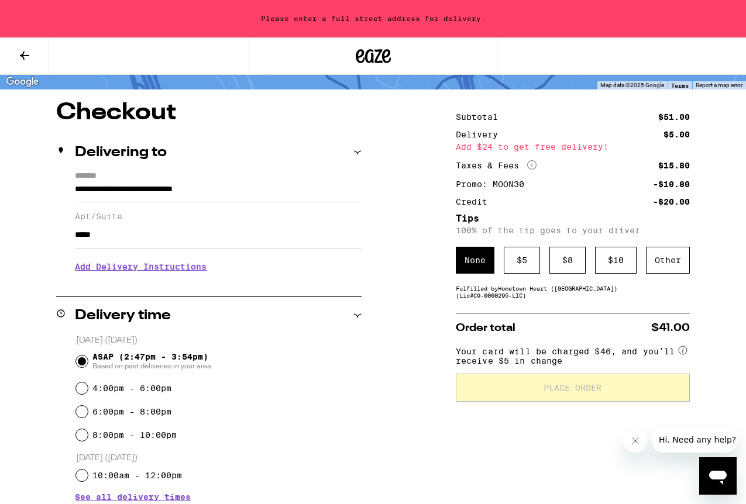
click at [157, 242] on input "*****" at bounding box center [218, 235] width 287 height 28
click at [354, 18] on div "Please enter a full street address for delivery." at bounding box center [373, 18] width 746 height 37
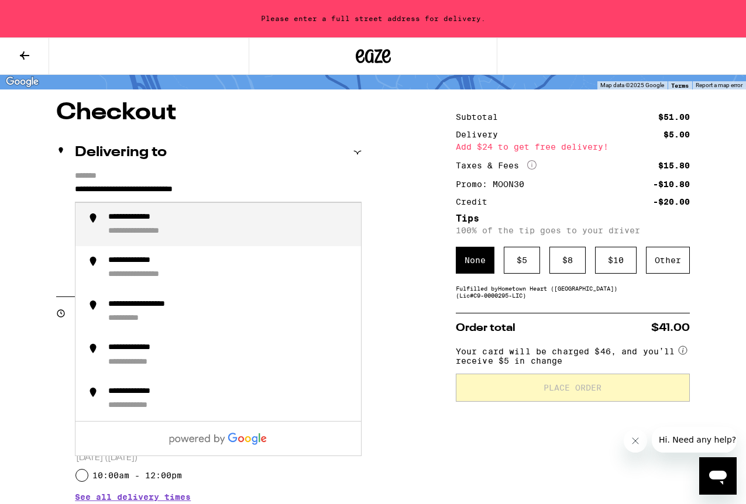
click at [247, 187] on input "**********" at bounding box center [218, 192] width 287 height 20
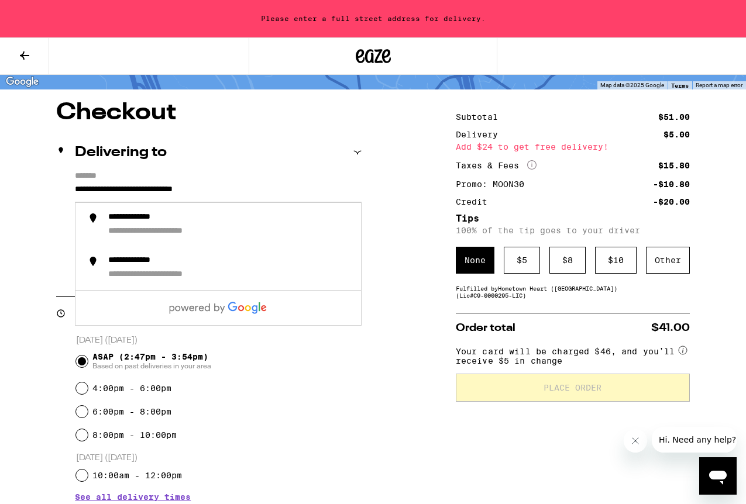
click at [308, 195] on input "**********" at bounding box center [218, 192] width 287 height 20
click at [430, 306] on div "**********" at bounding box center [373, 478] width 746 height 755
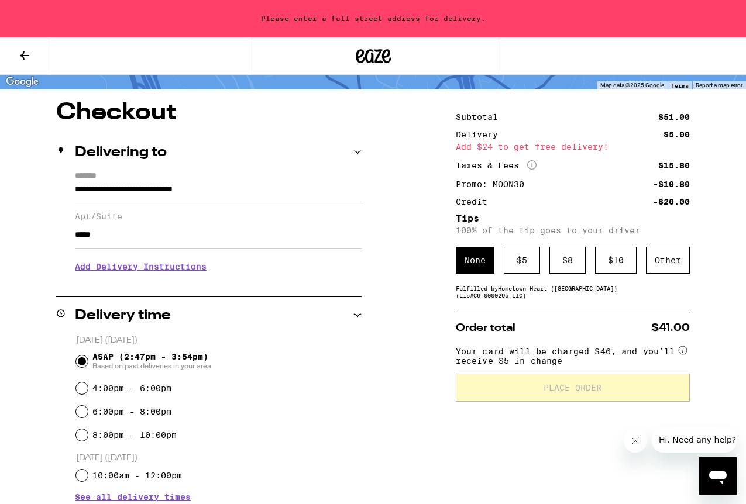
click at [277, 246] on input "*****" at bounding box center [218, 235] width 287 height 28
click at [358, 154] on icon at bounding box center [357, 153] width 8 height 8
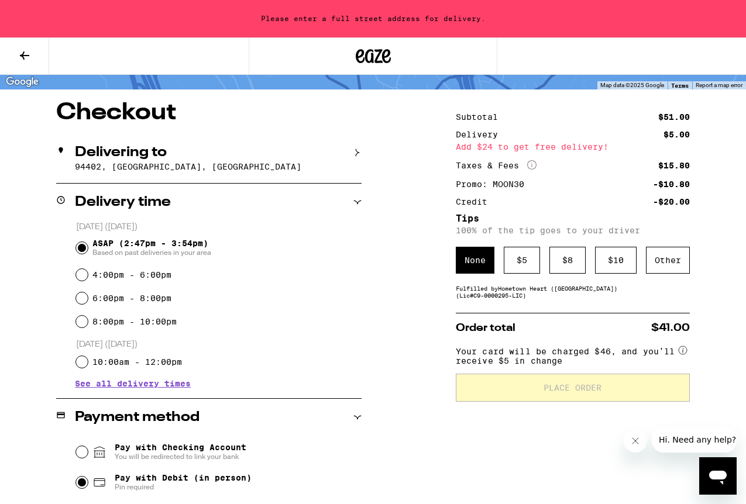
click at [358, 154] on icon at bounding box center [357, 153] width 8 height 8
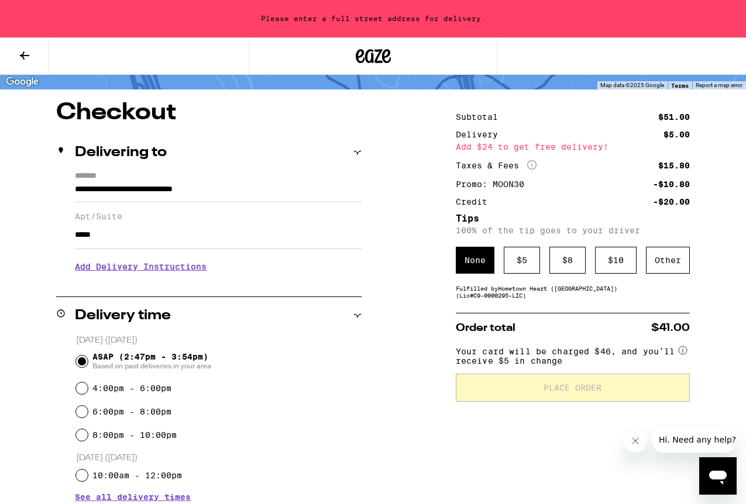
click at [192, 277] on h3 "Add Delivery Instructions" at bounding box center [218, 266] width 287 height 27
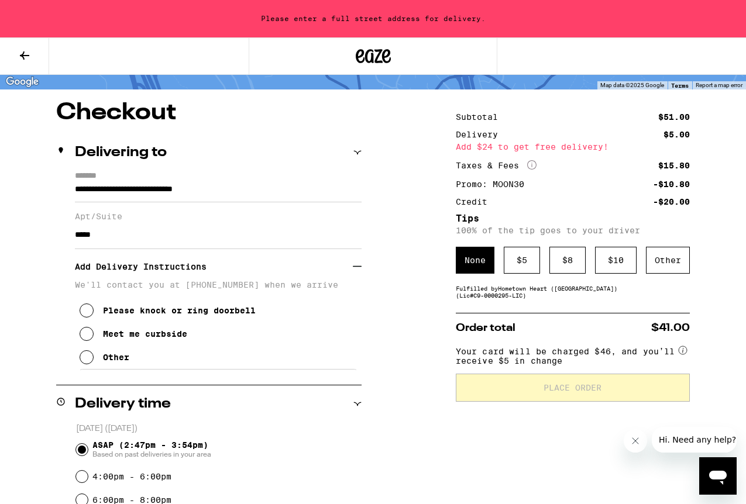
click at [89, 318] on icon at bounding box center [87, 311] width 14 height 14
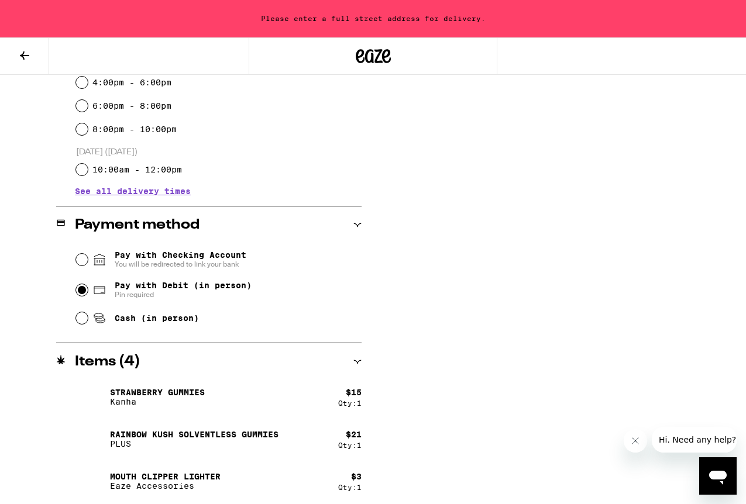
scroll to position [518, 0]
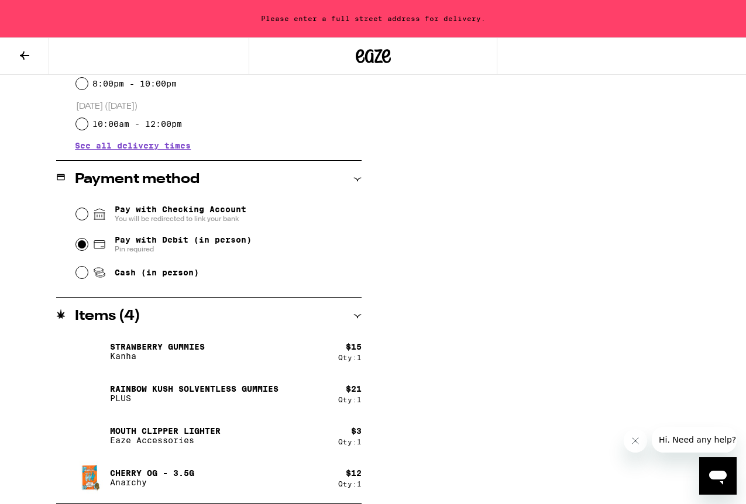
click at [545, 425] on div "Subtotal $51.00 Delivery $5.00 Add $24 to get free delivery! Taxes & Fees More …" at bounding box center [573, 82] width 234 height 843
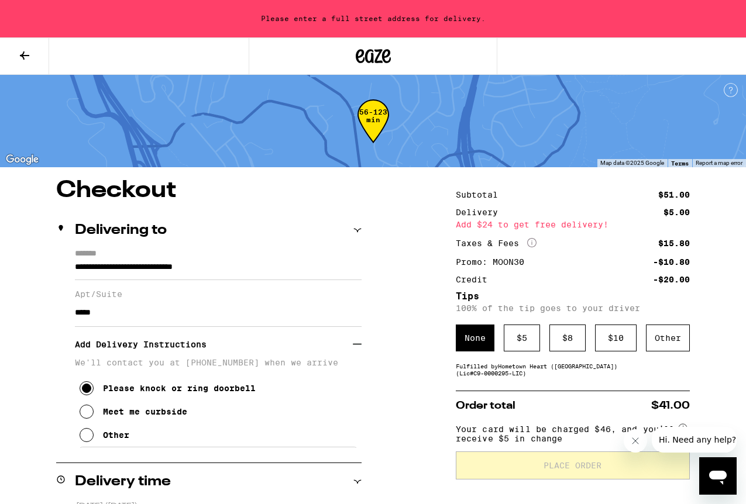
scroll to position [32, 0]
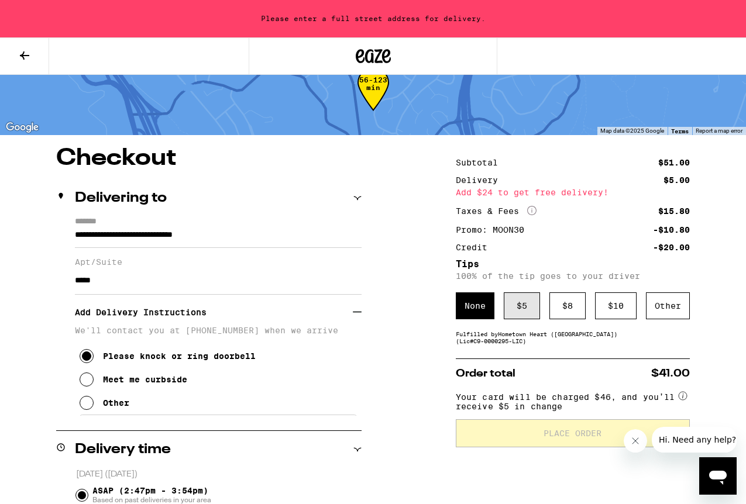
click at [533, 314] on div "$ 5" at bounding box center [522, 305] width 36 height 27
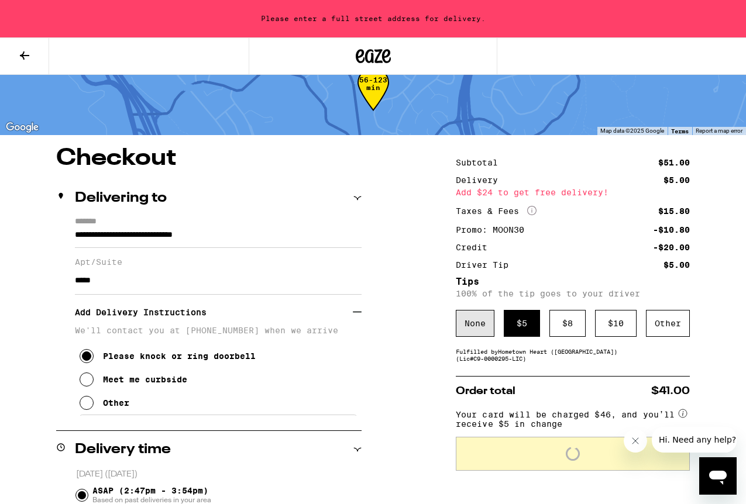
click at [490, 312] on div "None" at bounding box center [475, 323] width 39 height 27
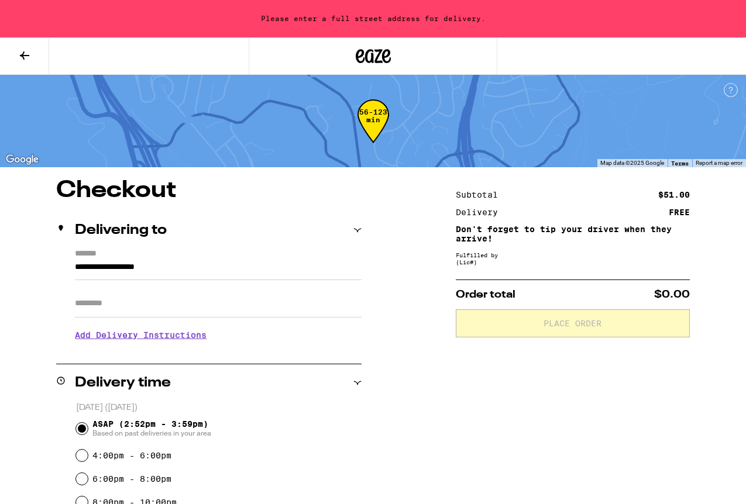
click at [232, 237] on div "Delivering to" at bounding box center [208, 230] width 305 height 14
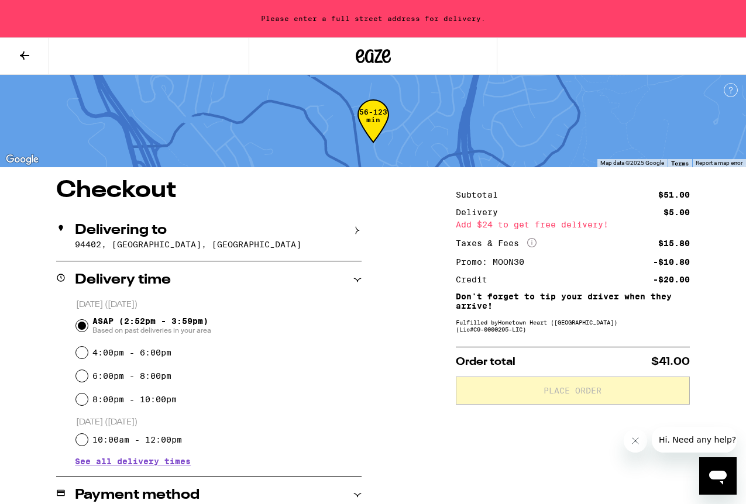
click at [221, 247] on p "94402, [GEOGRAPHIC_DATA], [GEOGRAPHIC_DATA]" at bounding box center [218, 244] width 287 height 9
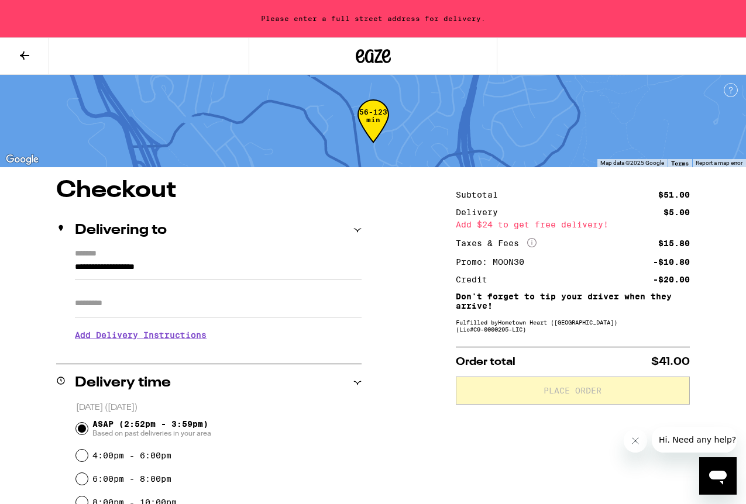
click at [192, 273] on input "**********" at bounding box center [218, 270] width 287 height 20
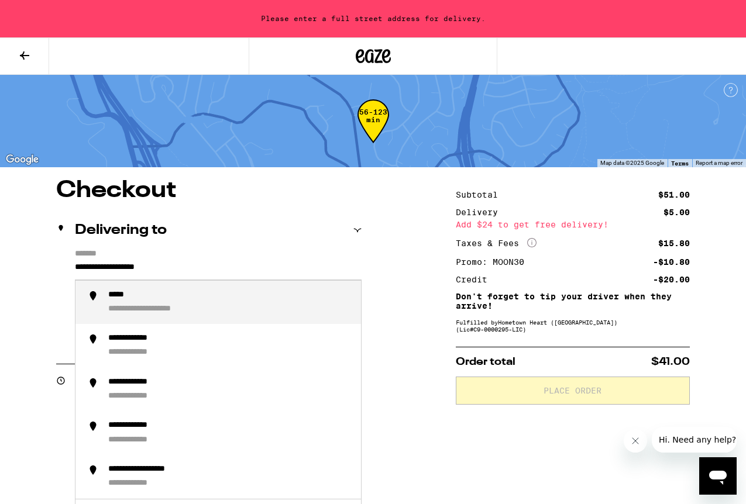
click at [192, 273] on input "**********" at bounding box center [218, 270] width 287 height 20
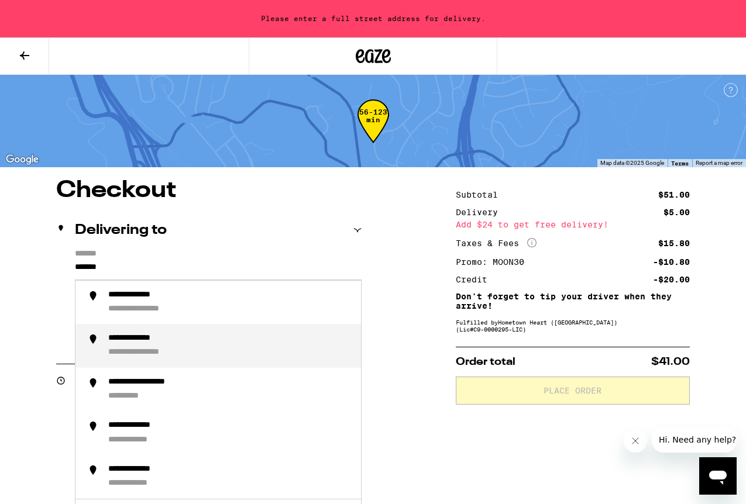
click at [208, 347] on div "**********" at bounding box center [229, 345] width 243 height 25
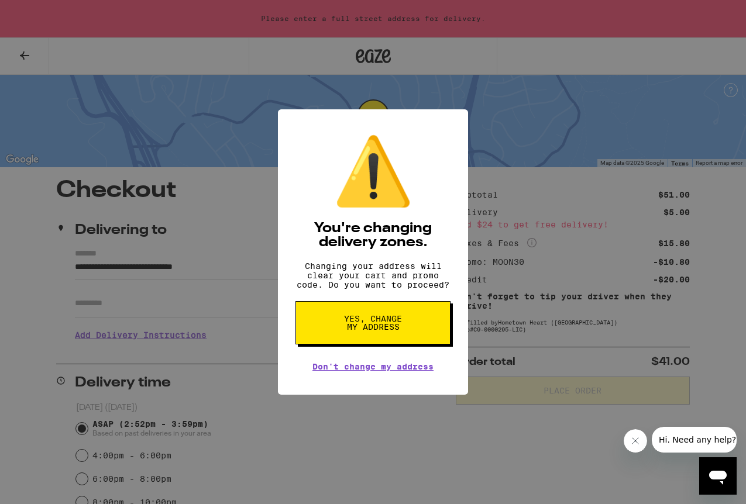
click at [377, 331] on span "Yes, change my address" at bounding box center [373, 323] width 60 height 16
type input "**********"
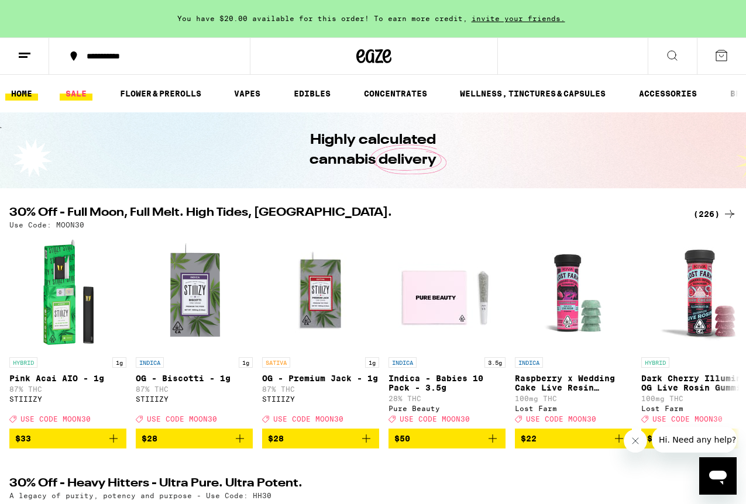
click at [71, 92] on link "SALE" at bounding box center [76, 94] width 33 height 14
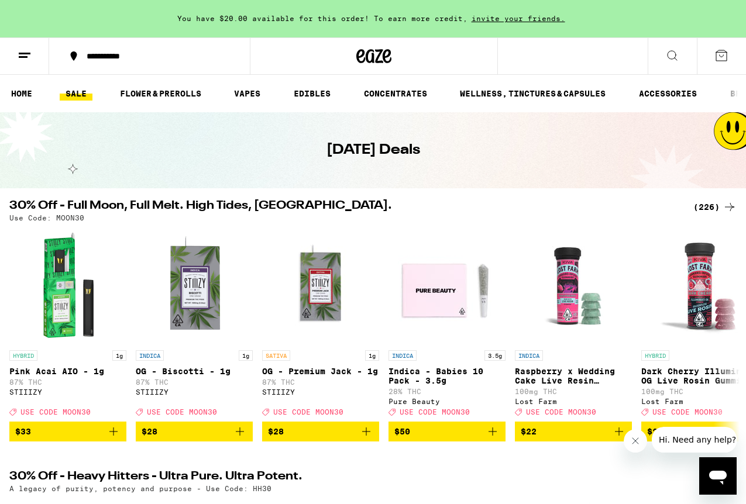
click at [303, 81] on ul "HOME SALE FLOWER & PREROLLS VAPES EDIBLES CONCENTRATES WELLNESS, TINCTURES & CA…" at bounding box center [373, 93] width 746 height 37
click at [311, 94] on link "EDIBLES" at bounding box center [312, 94] width 49 height 14
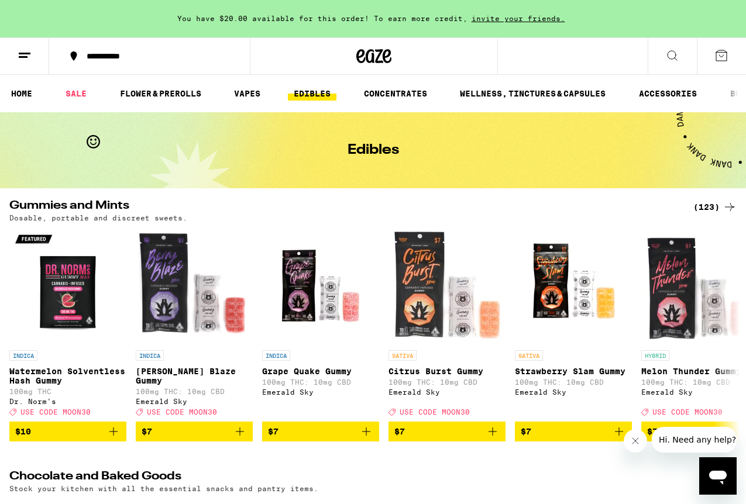
click at [700, 207] on div "(123)" at bounding box center [714, 207] width 43 height 14
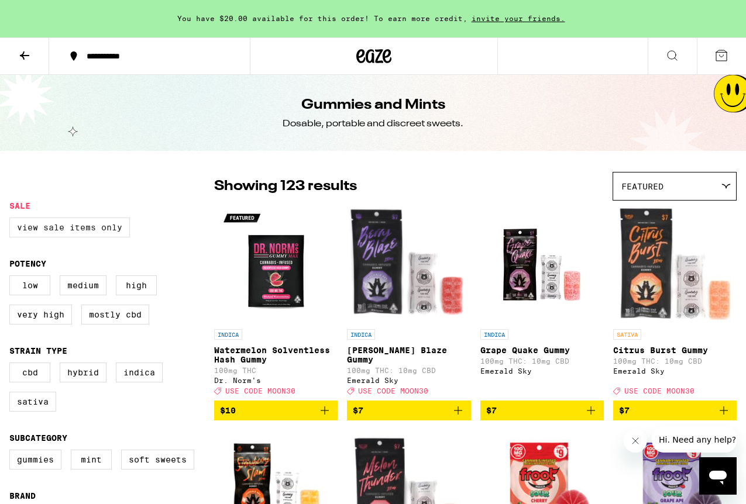
click at [78, 219] on label "View Sale Items Only" at bounding box center [69, 228] width 120 height 20
click at [12, 219] on input "View Sale Items Only" at bounding box center [12, 219] width 1 height 1
checkbox input "true"
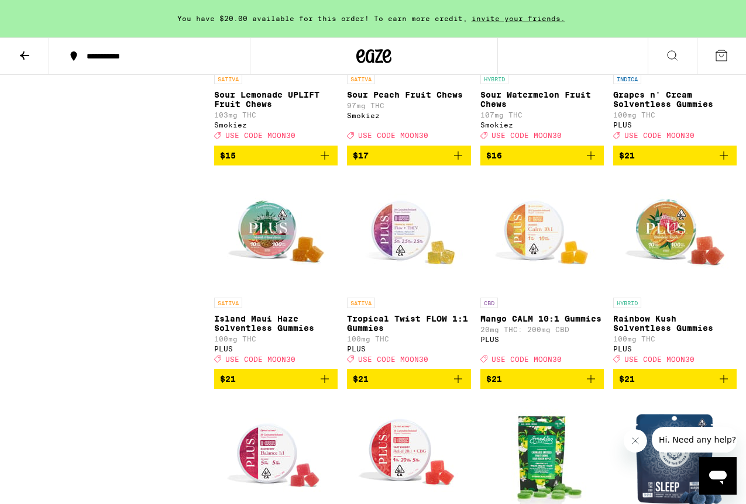
scroll to position [3222, 0]
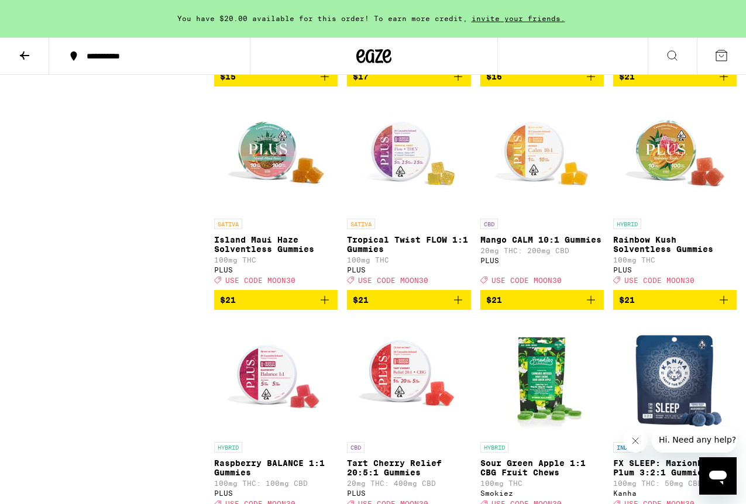
click at [728, 307] on icon "Add to bag" at bounding box center [724, 300] width 14 height 14
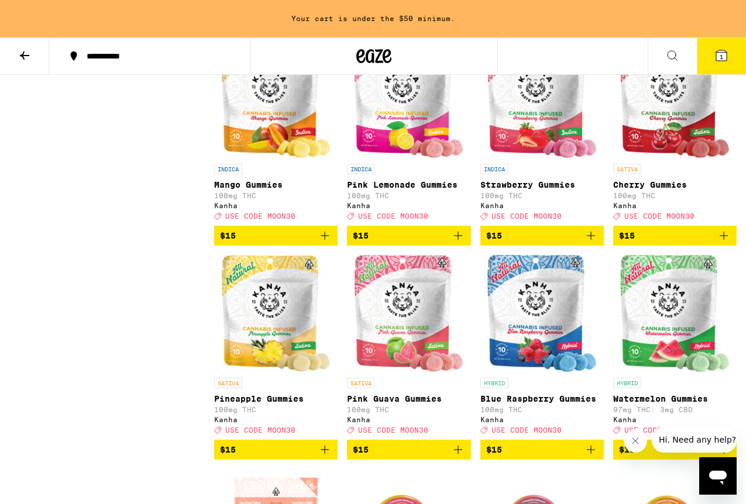
scroll to position [1730, 0]
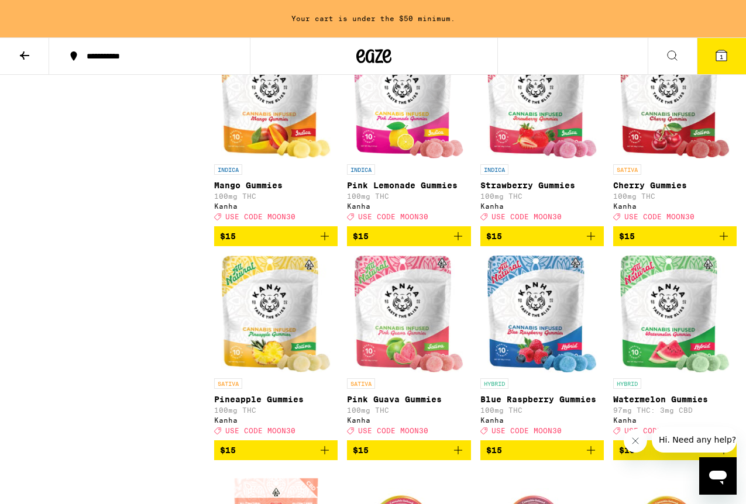
click at [328, 243] on icon "Add to bag" at bounding box center [325, 236] width 14 height 14
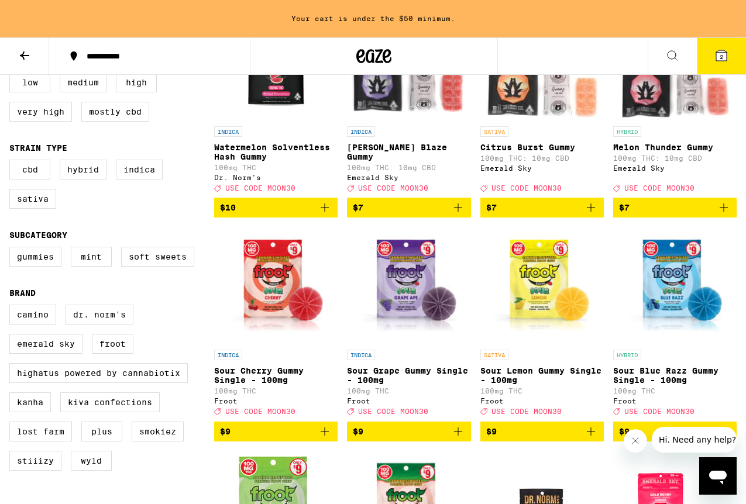
scroll to position [0, 0]
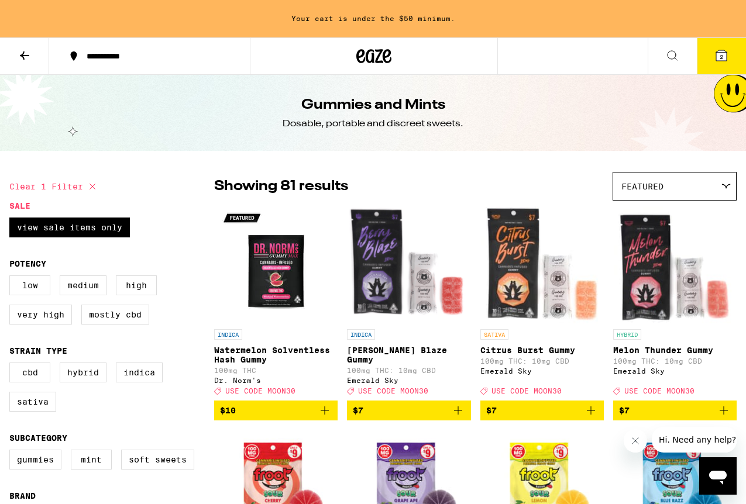
click at [21, 53] on icon at bounding box center [25, 56] width 14 height 14
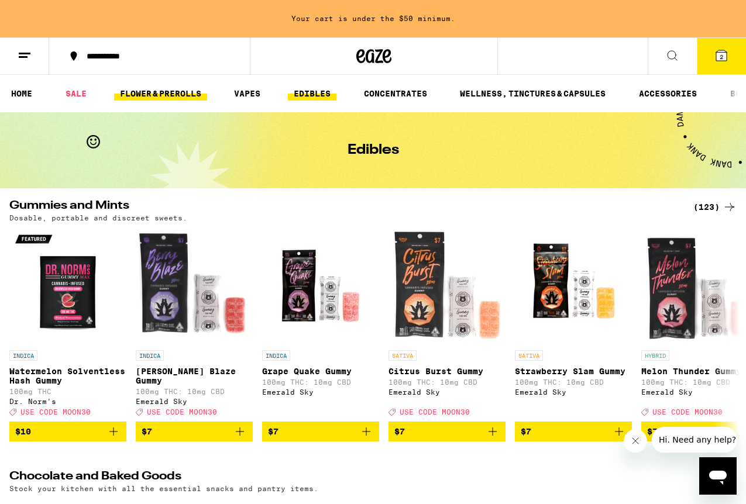
click at [161, 93] on link "FLOWER & PREROLLS" at bounding box center [160, 94] width 93 height 14
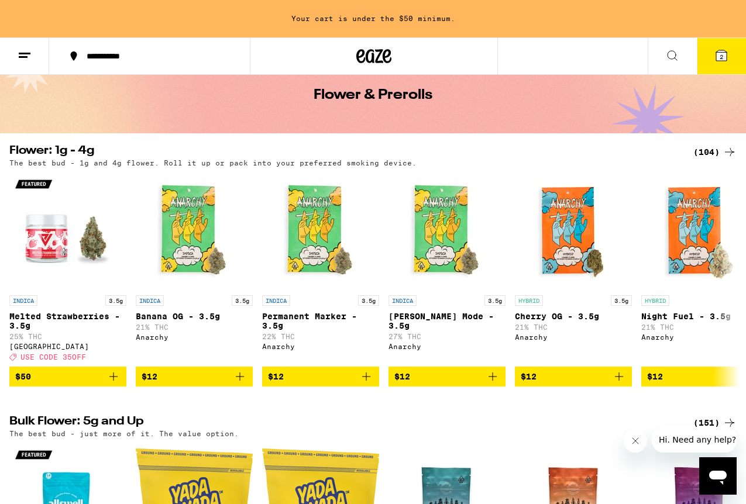
scroll to position [60, 0]
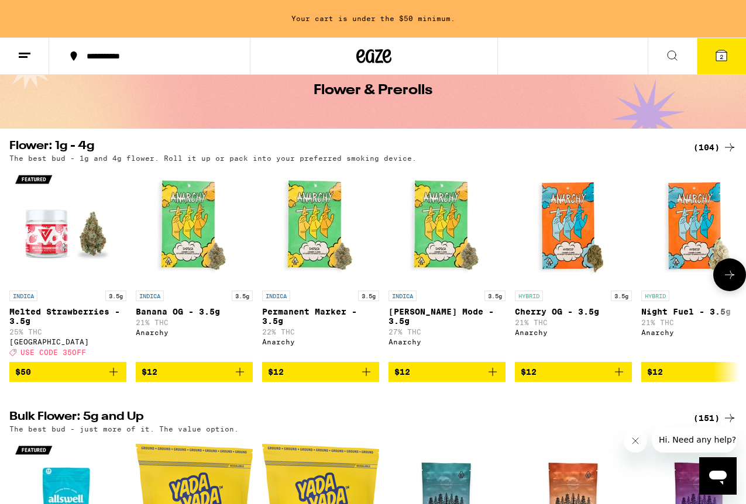
click at [619, 379] on icon "Add to bag" at bounding box center [619, 372] width 14 height 14
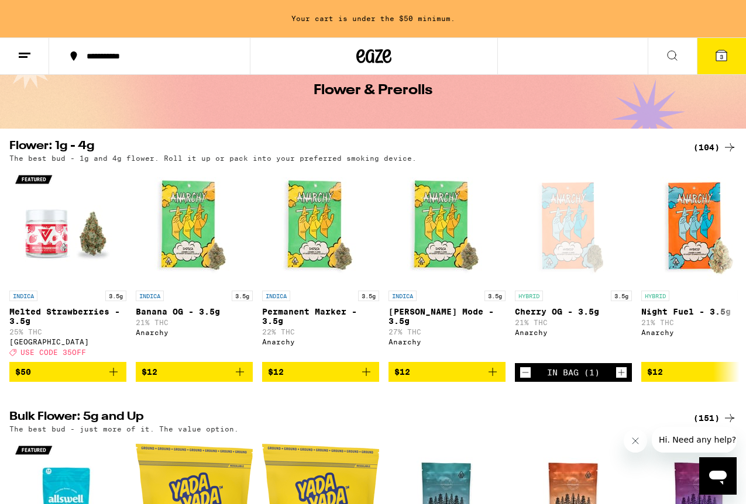
scroll to position [0, 0]
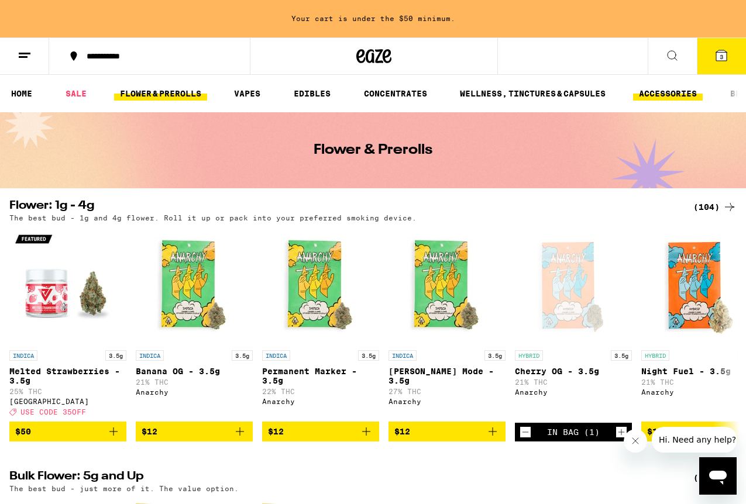
click at [656, 94] on link "ACCESSORIES" at bounding box center [668, 94] width 70 height 14
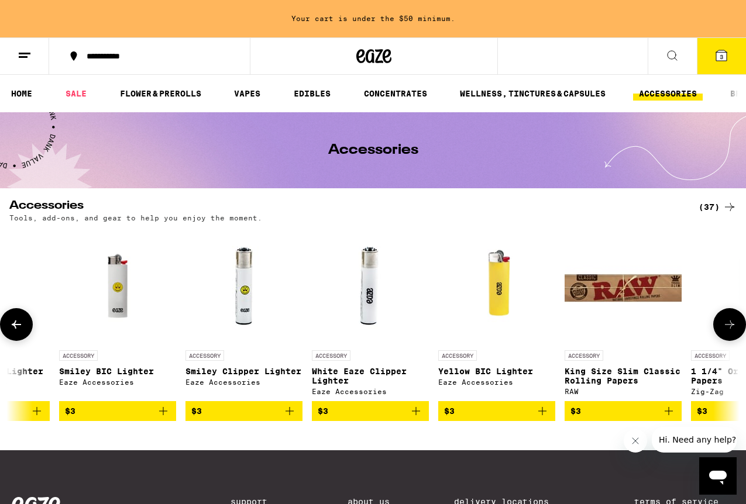
scroll to position [0, 579]
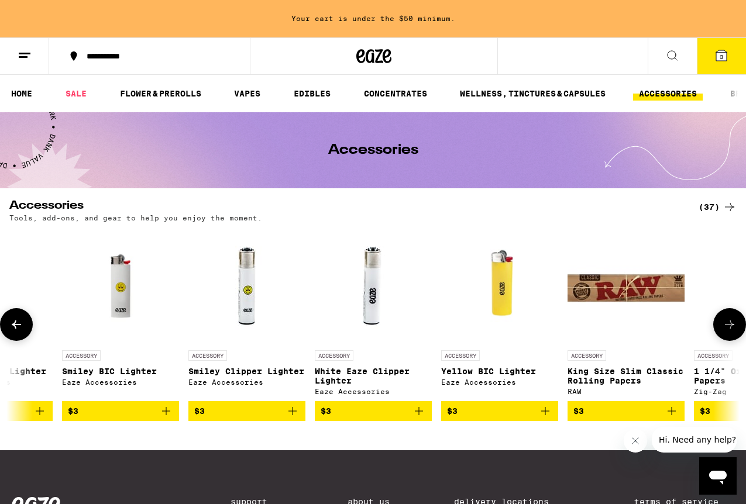
click at [294, 417] on icon "Add to bag" at bounding box center [292, 411] width 14 height 14
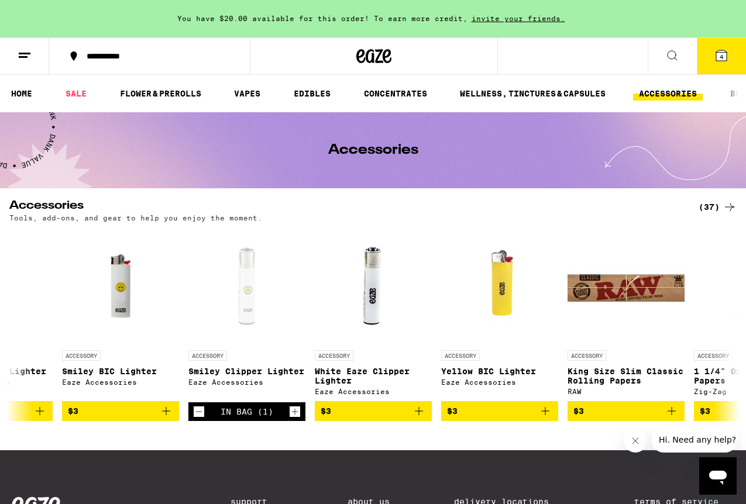
click at [718, 57] on icon at bounding box center [721, 55] width 11 height 11
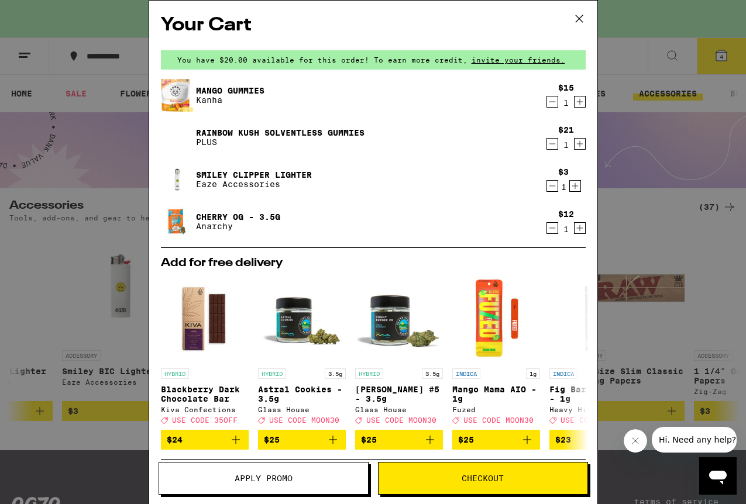
click at [307, 482] on span "Apply Promo" at bounding box center [263, 478] width 209 height 8
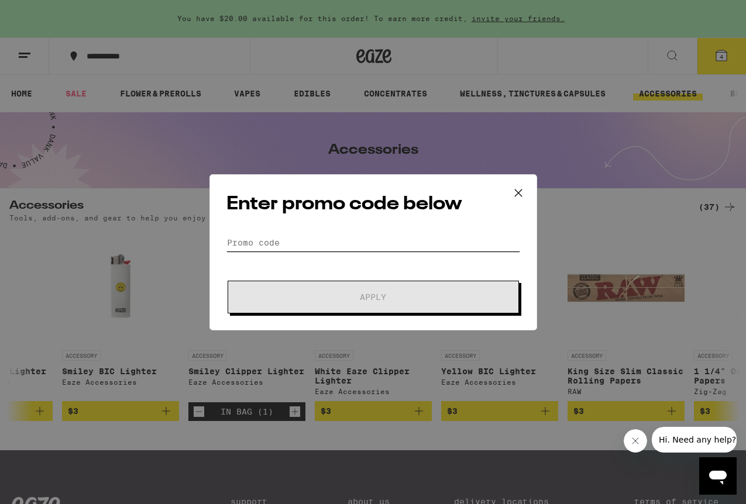
click at [352, 245] on input "Promo Code" at bounding box center [373, 243] width 294 height 18
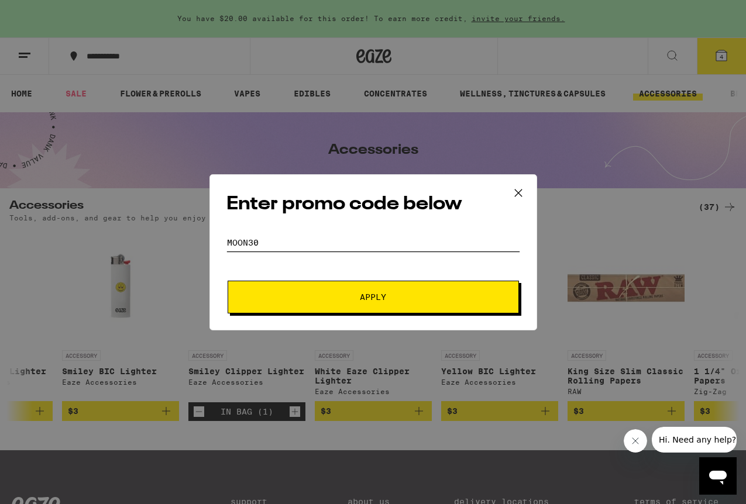
type input "moon30"
click at [417, 287] on button "Apply" at bounding box center [373, 297] width 291 height 33
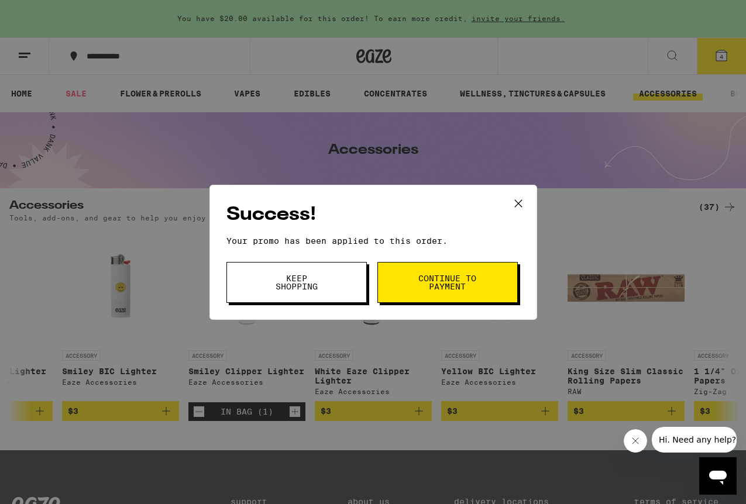
click at [449, 283] on span "Continue to payment" at bounding box center [448, 282] width 60 height 16
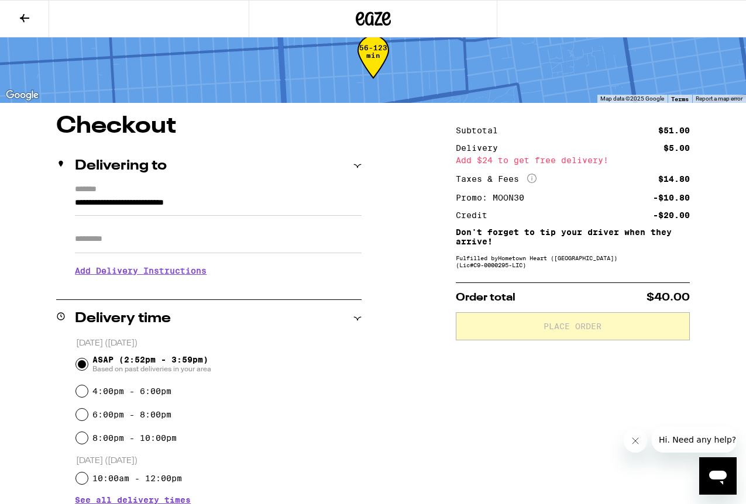
scroll to position [27, 0]
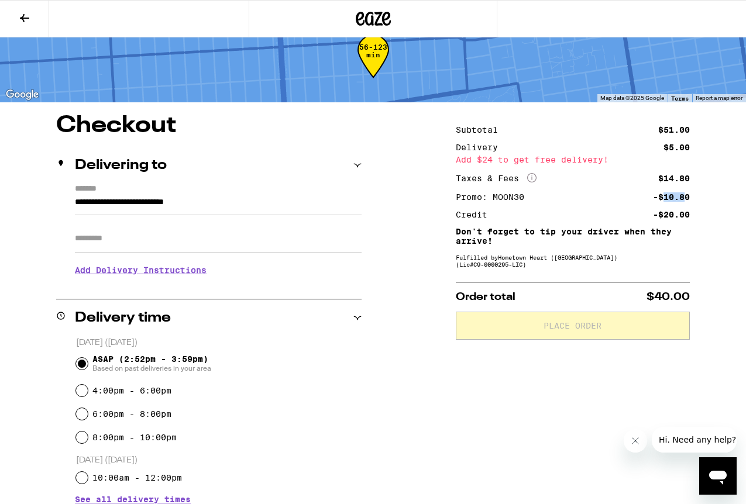
drag, startPoint x: 663, startPoint y: 195, endPoint x: 687, endPoint y: 197, distance: 24.0
click at [687, 197] on div "-$10.80" at bounding box center [671, 197] width 37 height 8
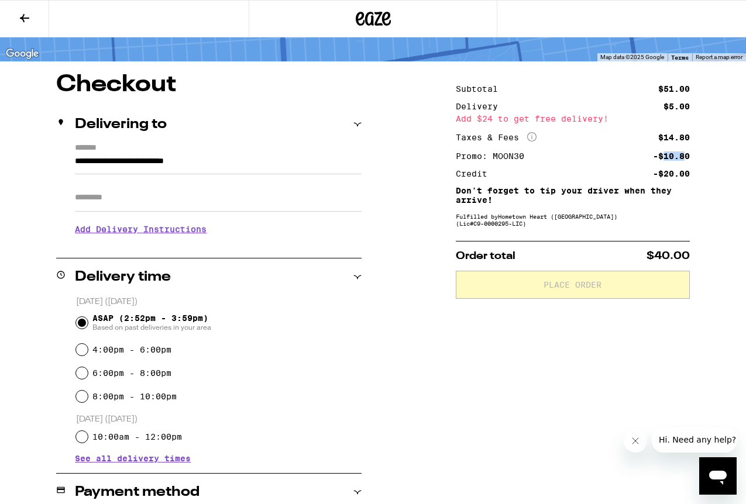
scroll to position [72, 0]
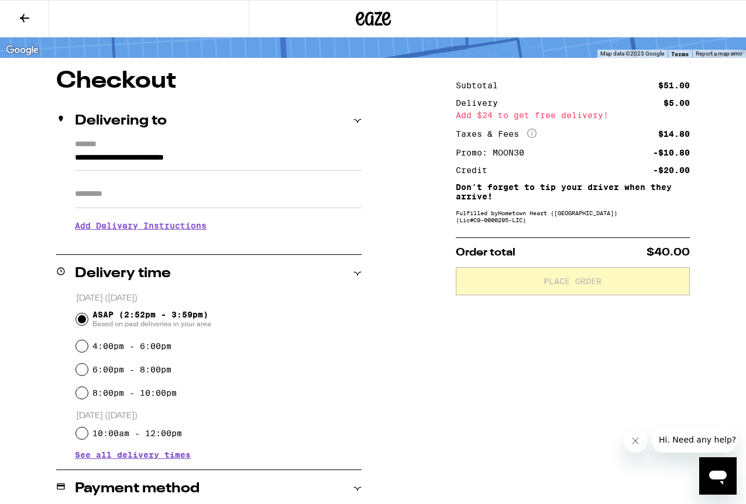
click at [160, 196] on input "Apt/Suite" at bounding box center [218, 194] width 287 height 28
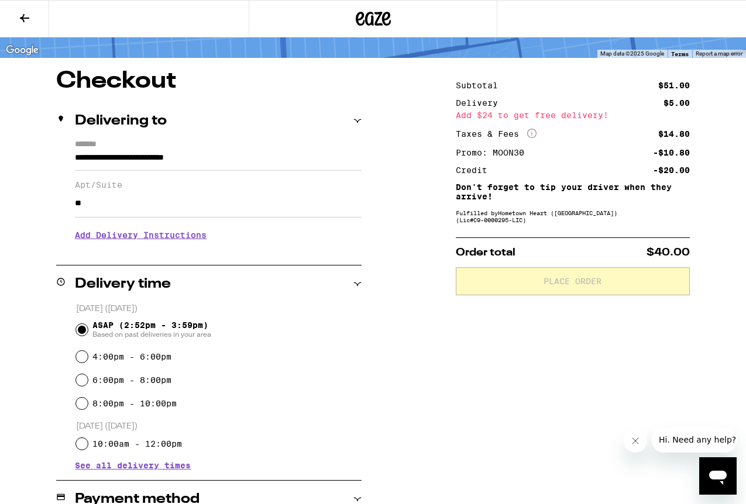
type input "*"
type input "*****"
click at [125, 242] on h3 "Add Delivery Instructions" at bounding box center [218, 235] width 287 height 27
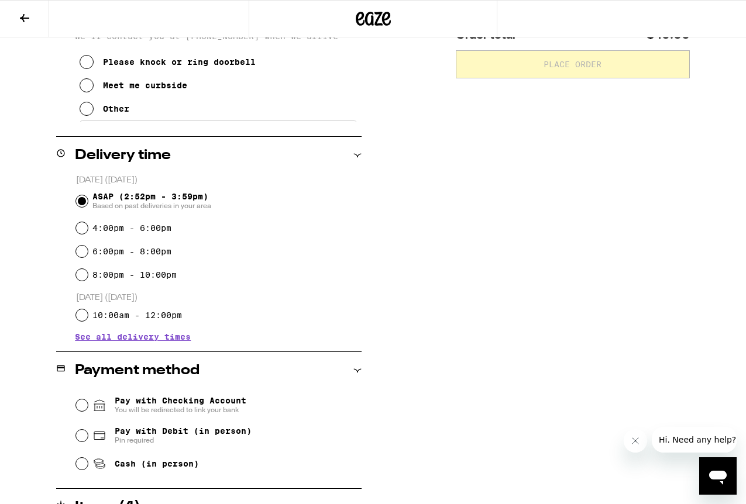
scroll to position [301, 0]
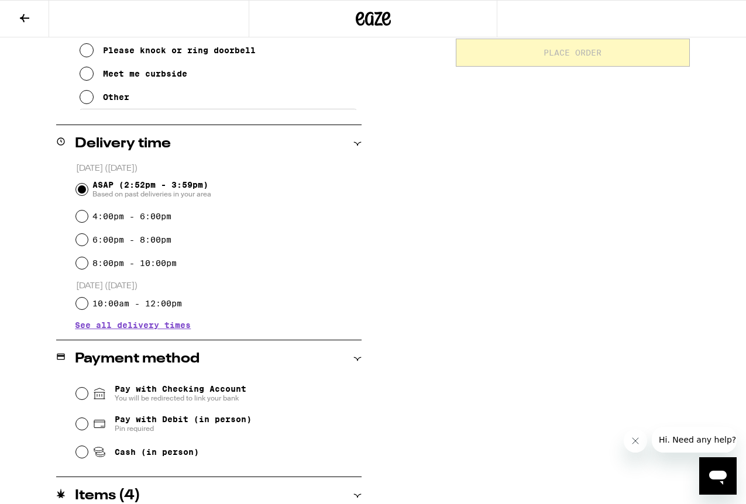
click at [76, 429] on div "Pay with Debit (in person) Pin required" at bounding box center [219, 424] width 286 height 30
click at [85, 429] on input "Pay with Debit (in person) Pin required" at bounding box center [82, 424] width 12 height 12
radio input "true"
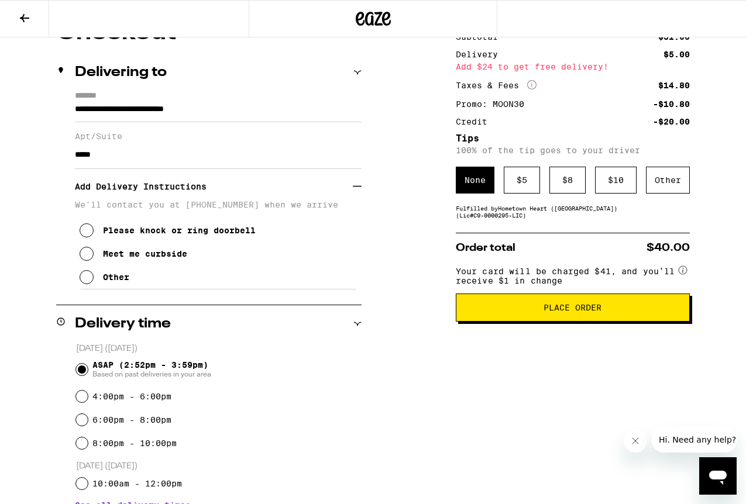
scroll to position [121, 0]
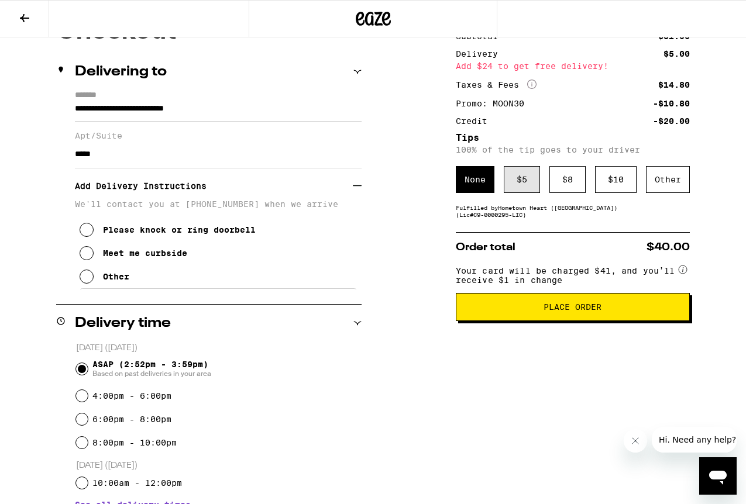
click at [531, 184] on div "$ 5" at bounding box center [522, 179] width 36 height 27
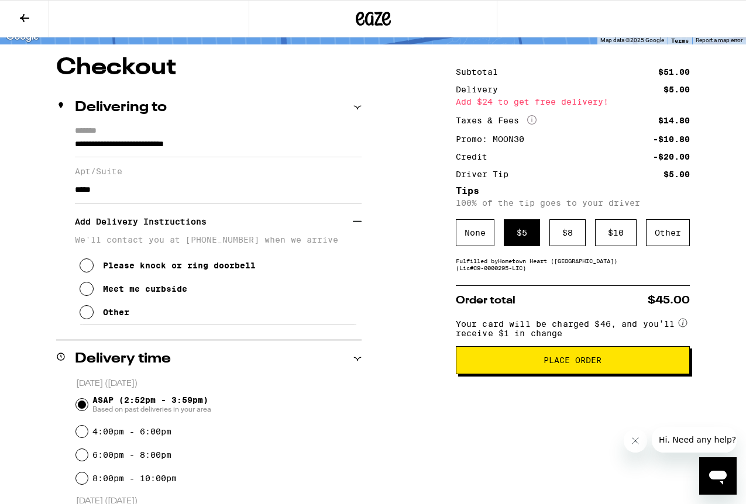
scroll to position [0, 0]
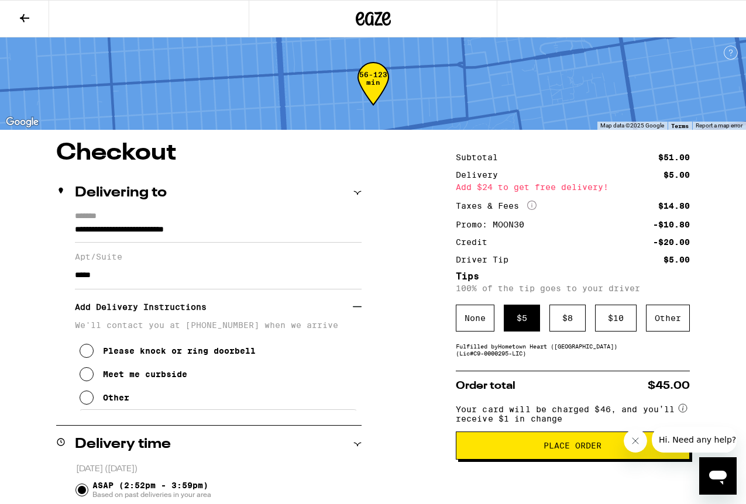
click at [89, 357] on icon at bounding box center [87, 351] width 14 height 14
click at [532, 460] on button "Place Order" at bounding box center [573, 446] width 234 height 28
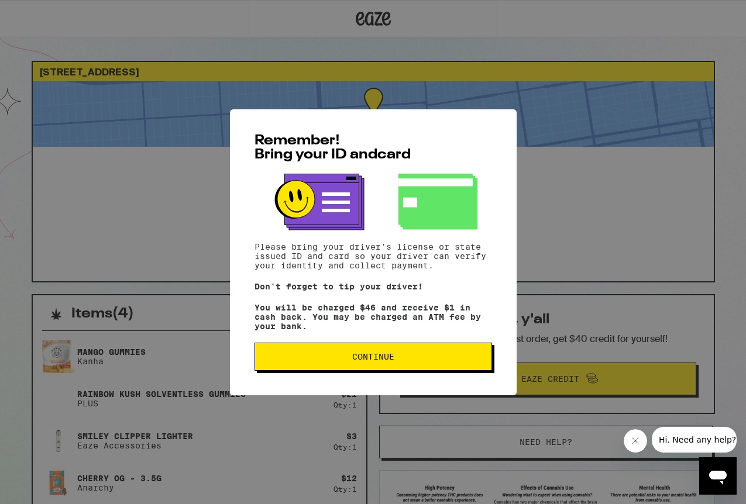
click at [364, 361] on span "Continue" at bounding box center [373, 357] width 42 height 8
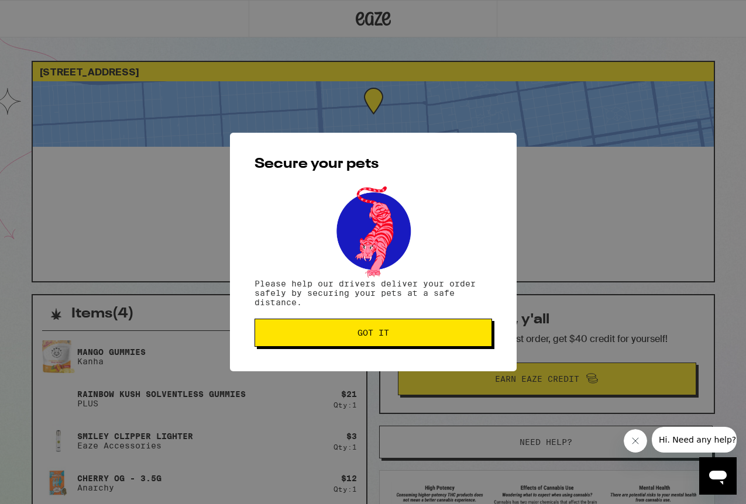
click at [365, 333] on span "Got it" at bounding box center [373, 333] width 32 height 8
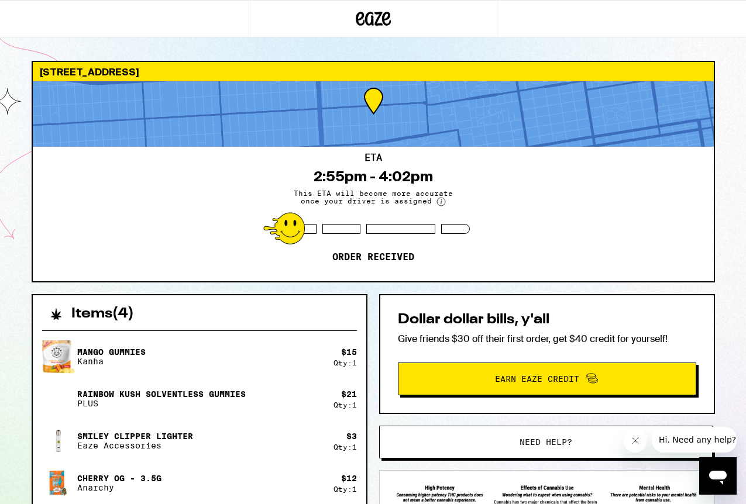
click at [342, 271] on div "ETA 2:55pm - 4:02pm This ETA will become more accurate once your driver is assi…" at bounding box center [373, 214] width 681 height 135
